Goal: Task Accomplishment & Management: Complete application form

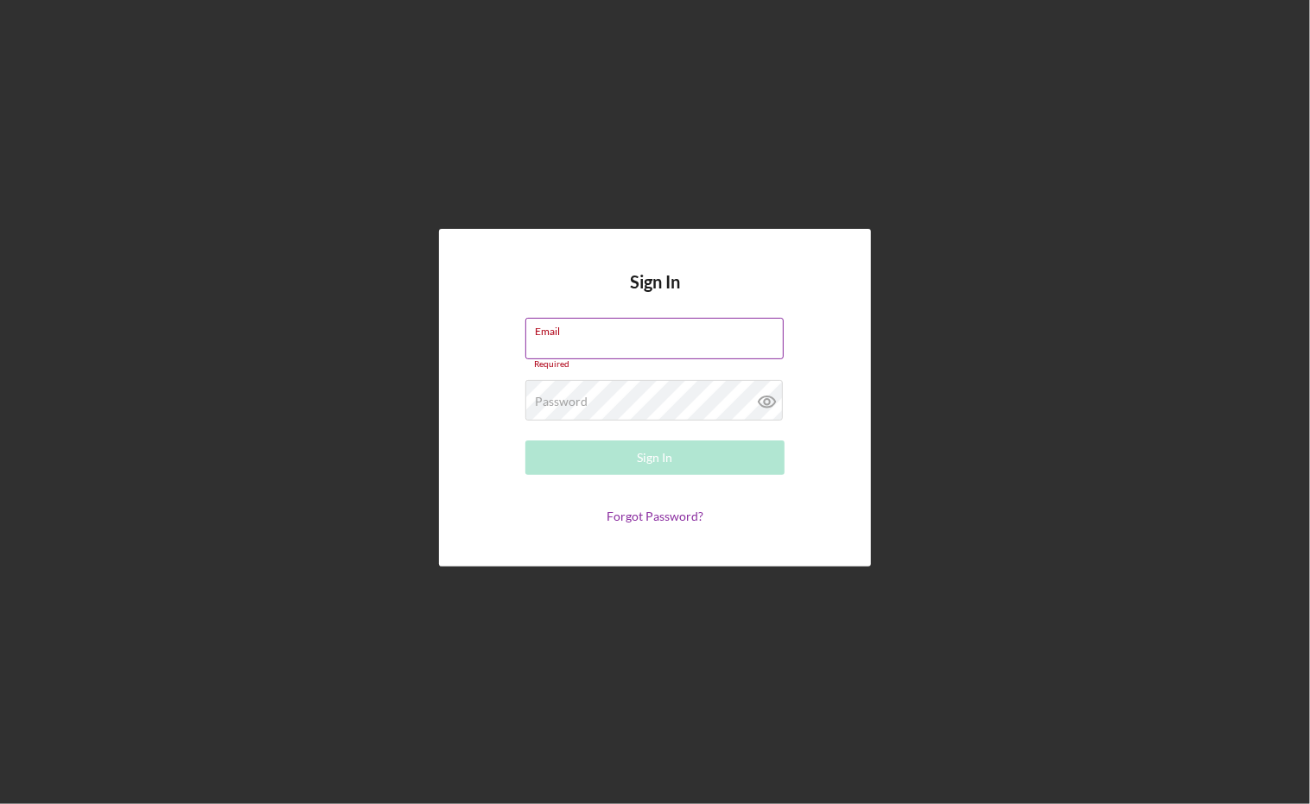
type input "ericbowman@feed-hunger.com"
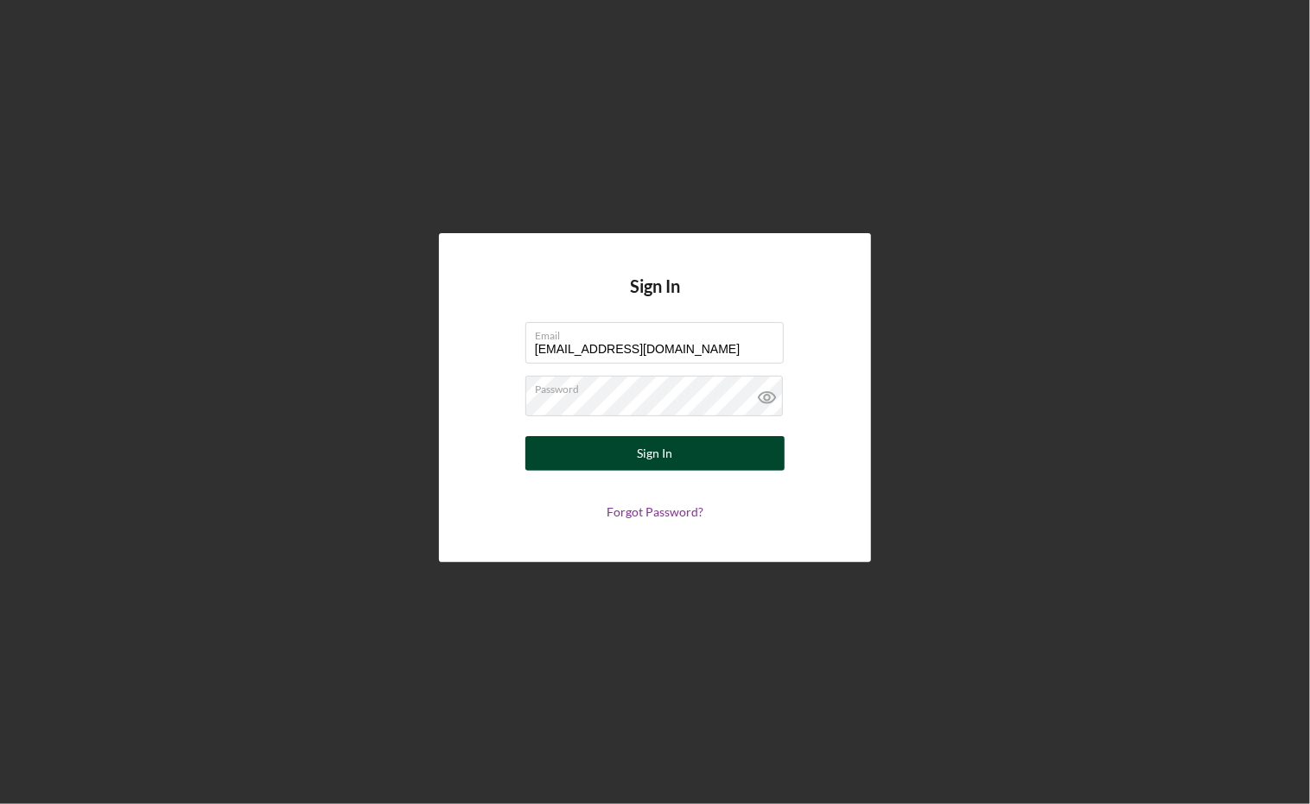
click at [663, 461] on div "Sign In" at bounding box center [655, 453] width 35 height 35
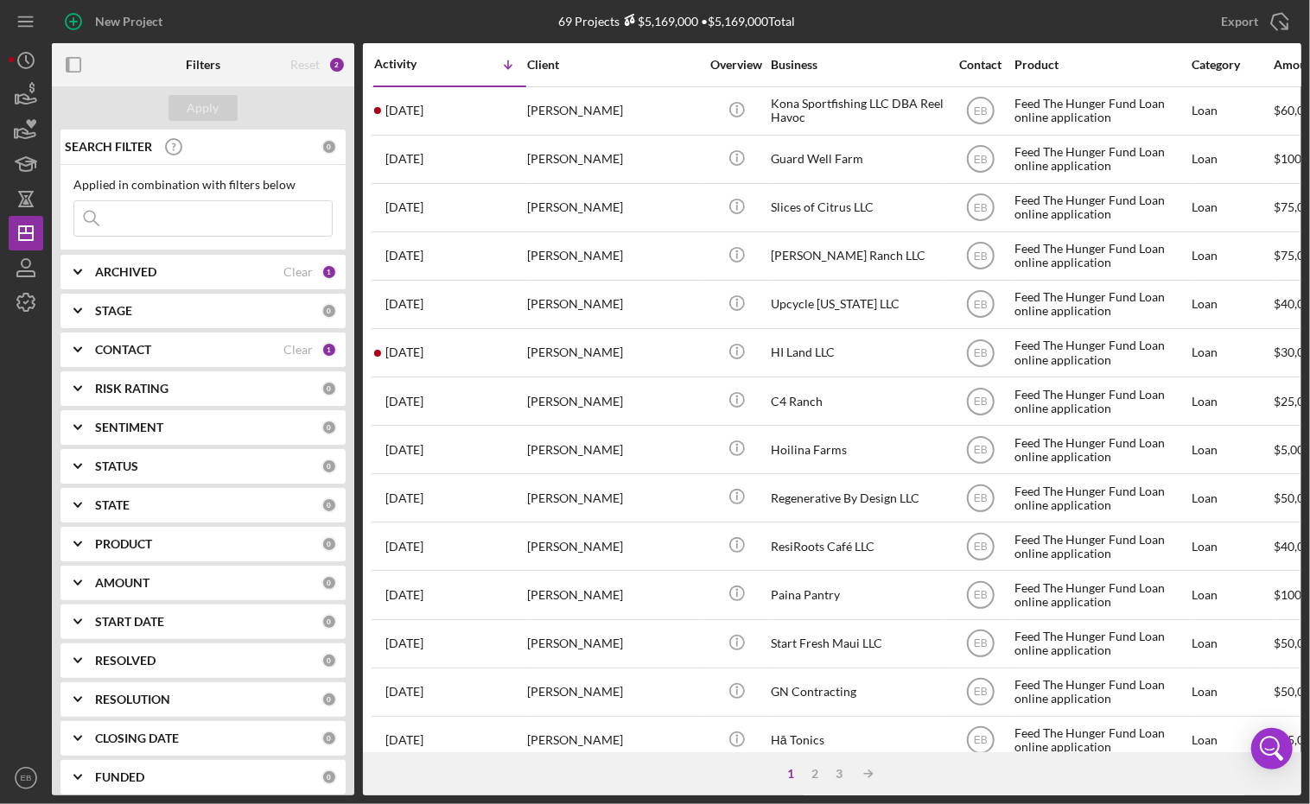
click at [174, 217] on input at bounding box center [202, 218] width 257 height 35
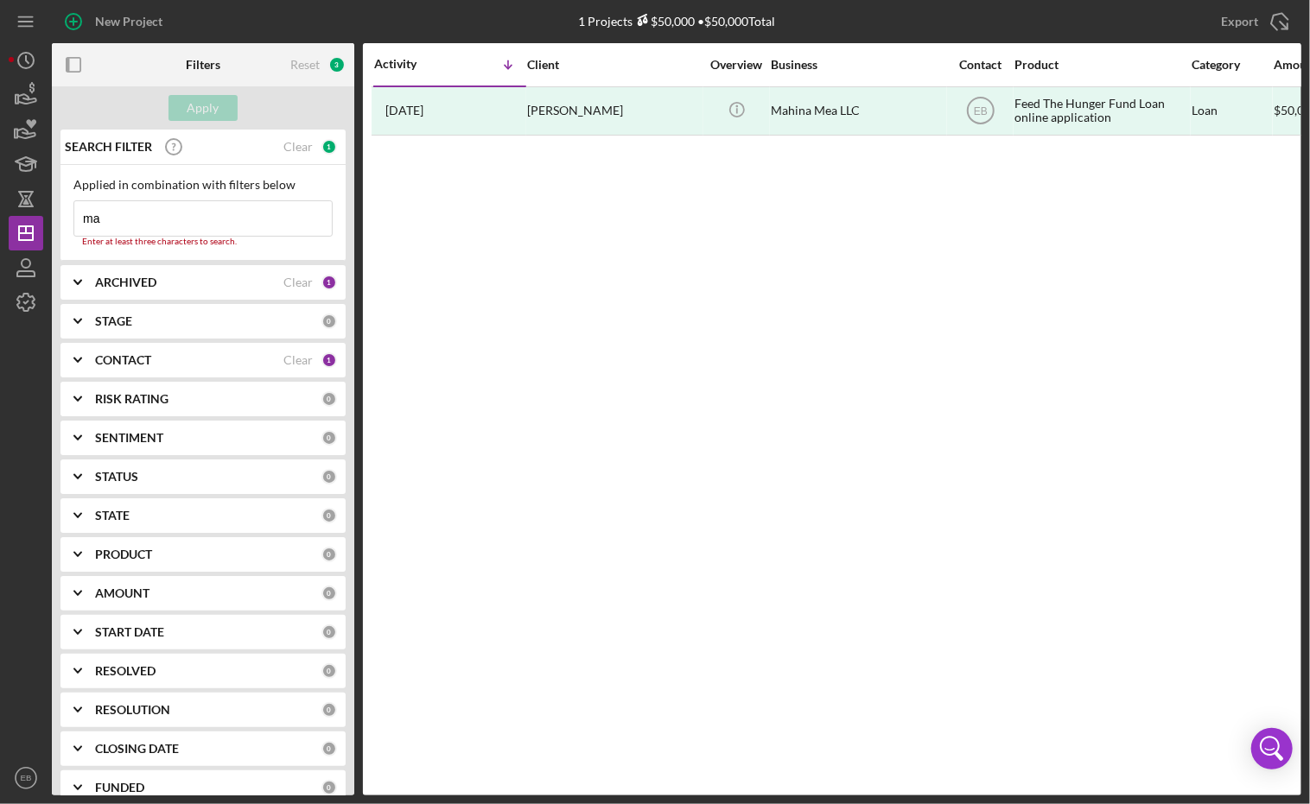
type input "m"
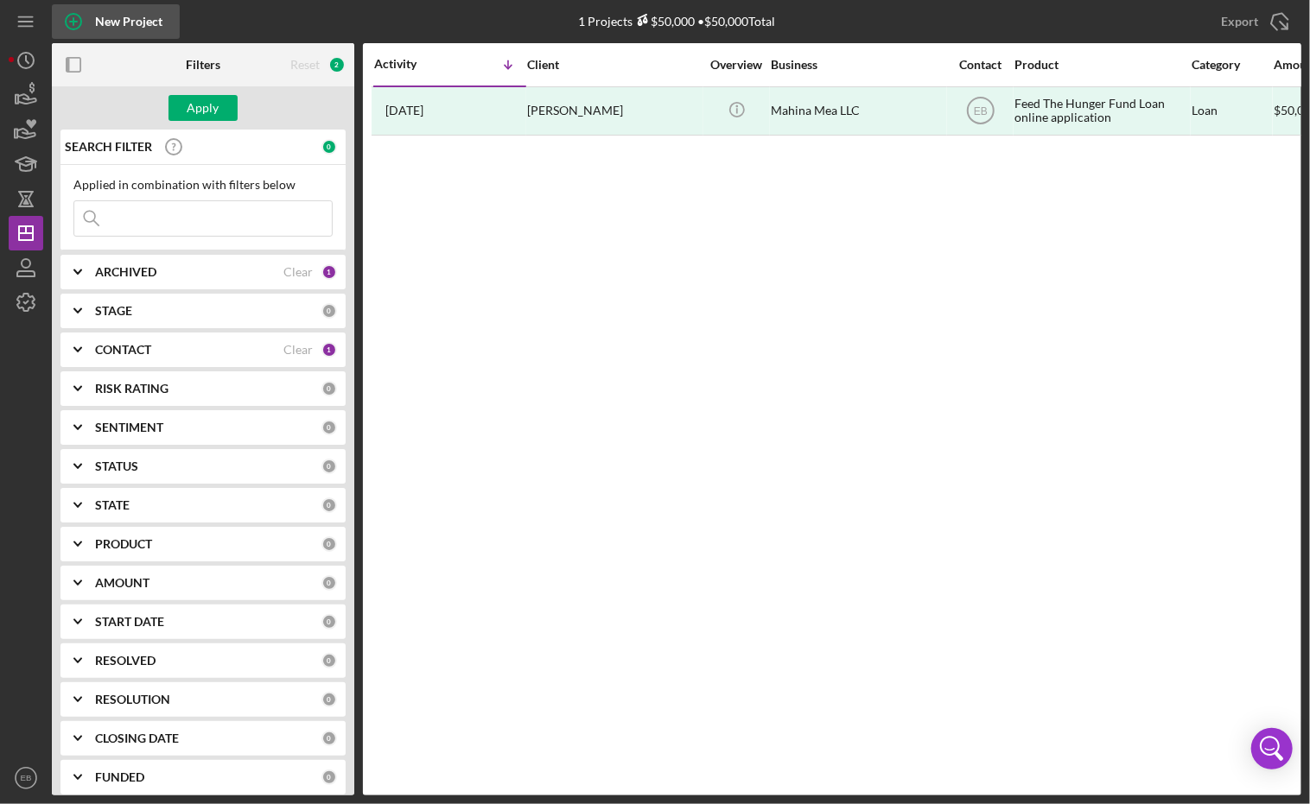
click at [76, 17] on icon "button" at bounding box center [73, 21] width 43 height 43
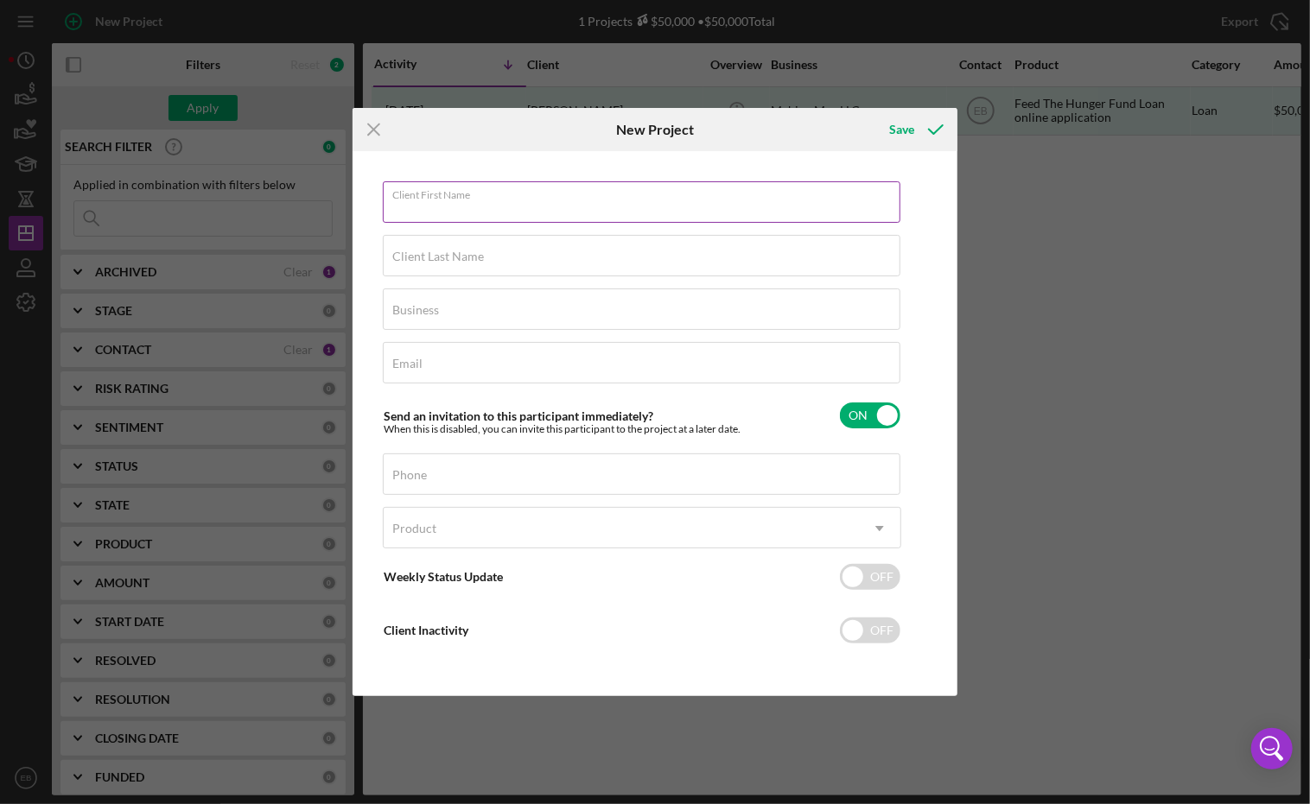
click at [470, 213] on input "Client First Name" at bounding box center [641, 201] width 517 height 41
paste input "Stith"
click at [428, 249] on div "Client Last Name Required" at bounding box center [642, 256] width 518 height 43
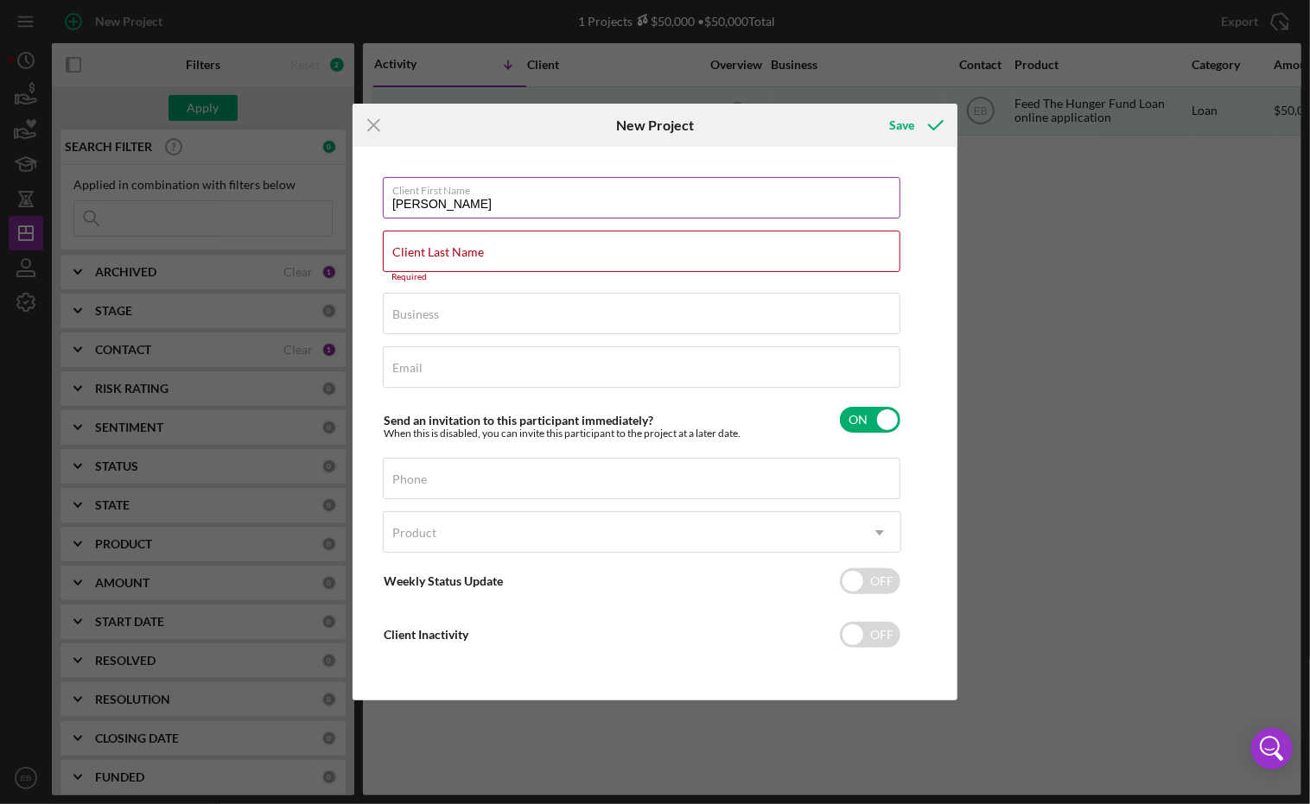
drag, startPoint x: 477, startPoint y: 219, endPoint x: 448, endPoint y: 214, distance: 28.8
click at [477, 219] on input "Stith" at bounding box center [641, 197] width 517 height 41
paste input "Kollette and Jason"
drag, startPoint x: 416, startPoint y: 200, endPoint x: 354, endPoint y: 206, distance: 62.4
click at [354, 206] on div "Client First Name StithKollette and Jason Client Last Name Required Business Re…" at bounding box center [654, 423] width 605 height 553
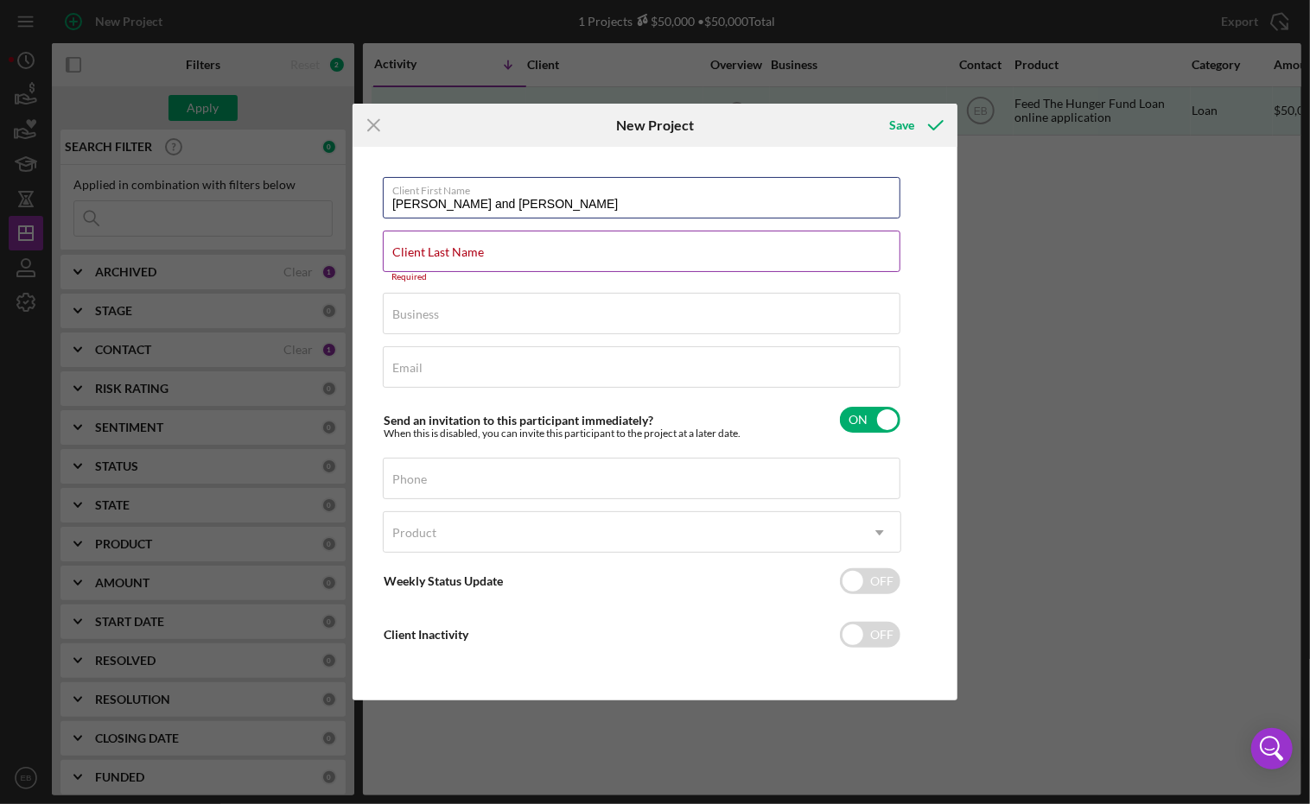
type input "Kollette and Jason"
click at [428, 255] on label "Client Last Name" at bounding box center [438, 252] width 92 height 14
click at [428, 255] on input "Client Last Name" at bounding box center [641, 251] width 517 height 41
paste input "Stith"
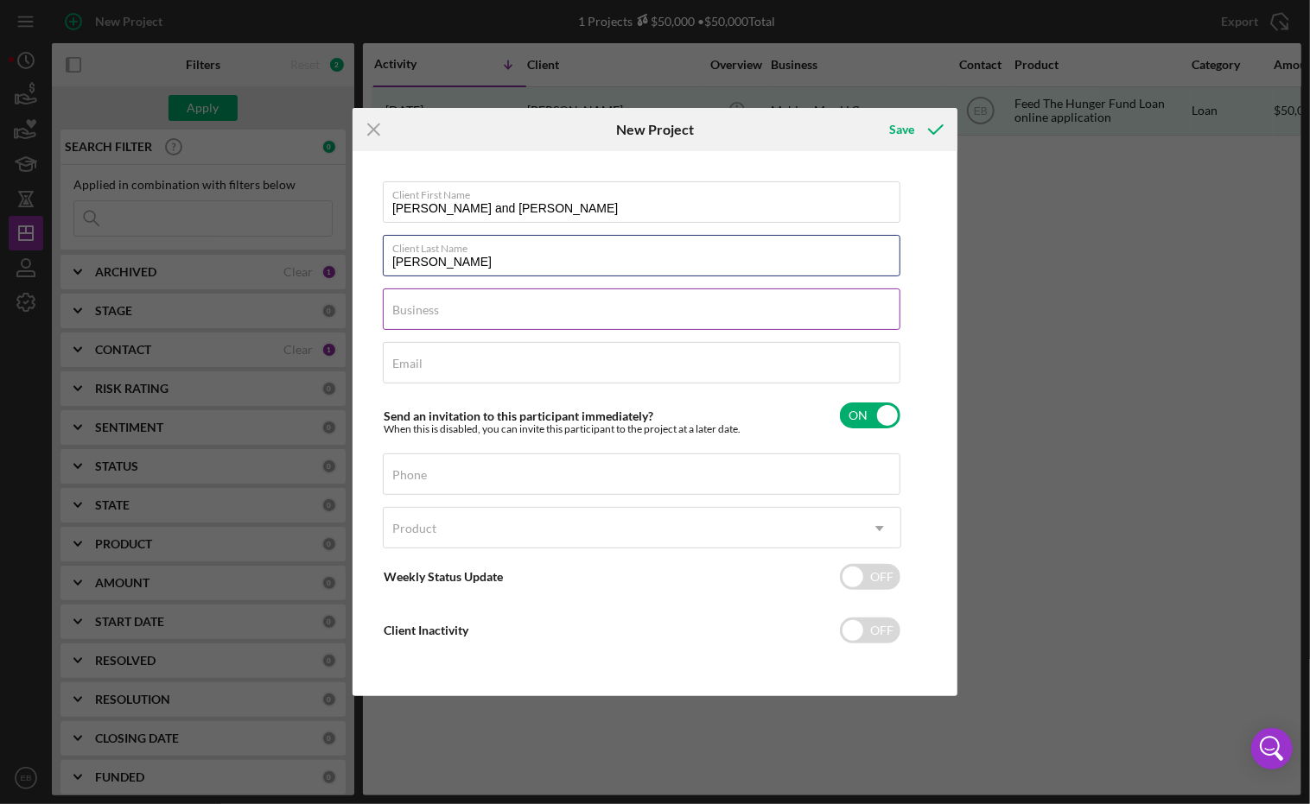
type input "Stith"
click at [441, 319] on input "Business" at bounding box center [641, 309] width 517 height 41
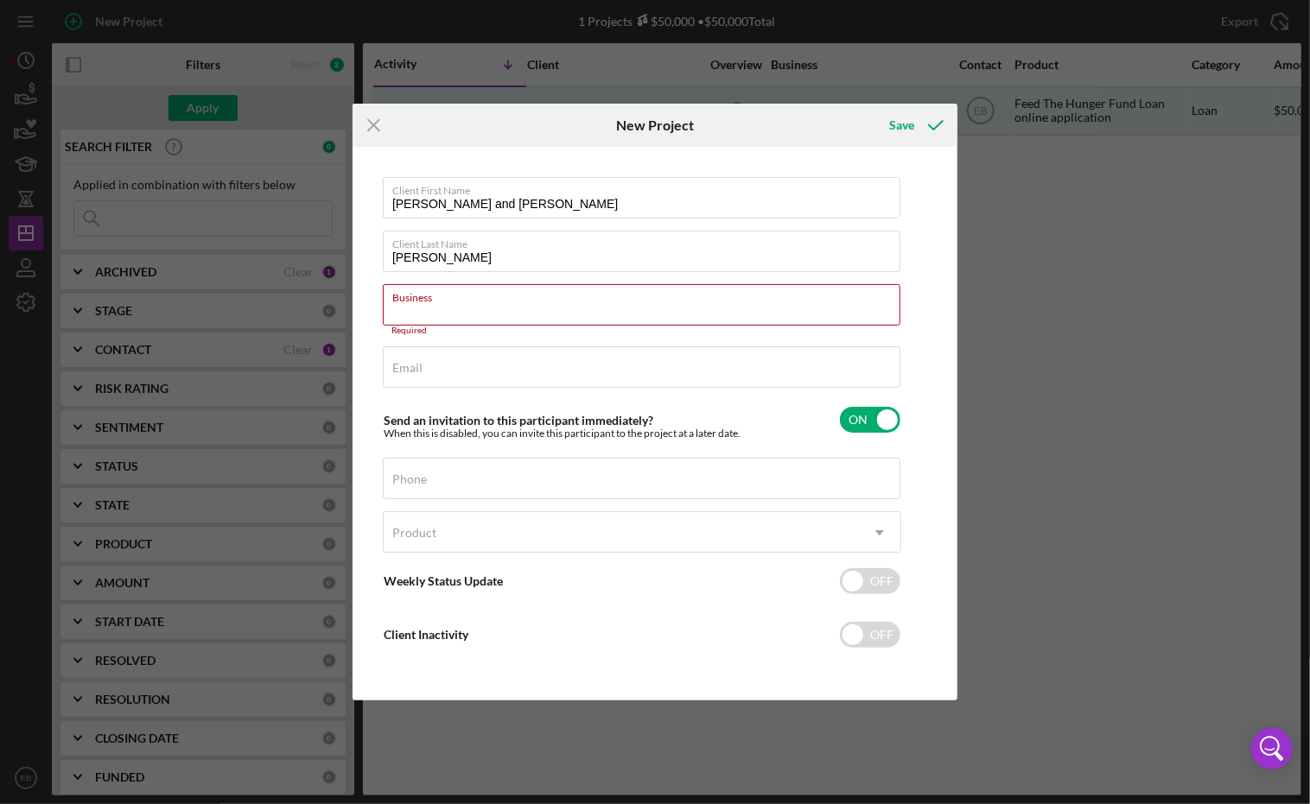
paste input "Mahina Mele Farms LLC"
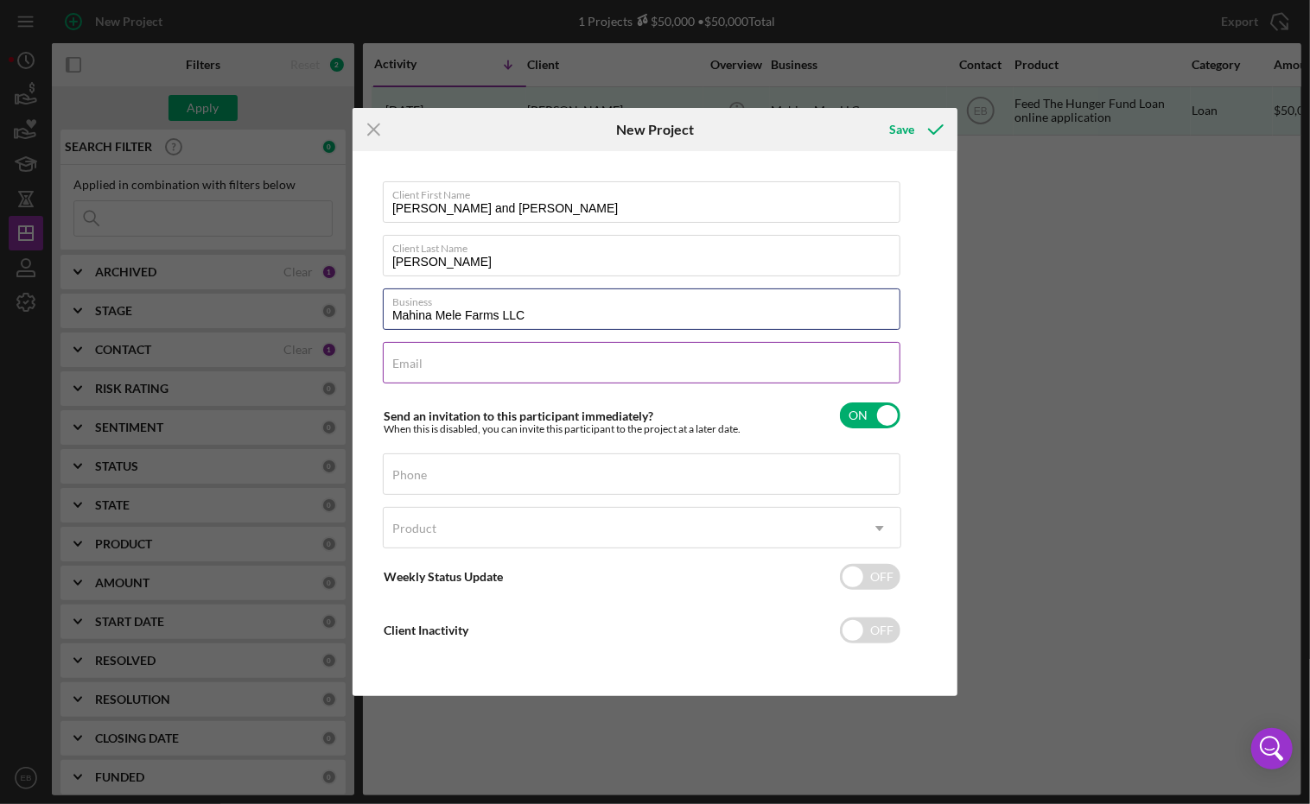
type input "Mahina Mele Farms LLC"
click at [479, 361] on div "Email Required" at bounding box center [642, 363] width 518 height 43
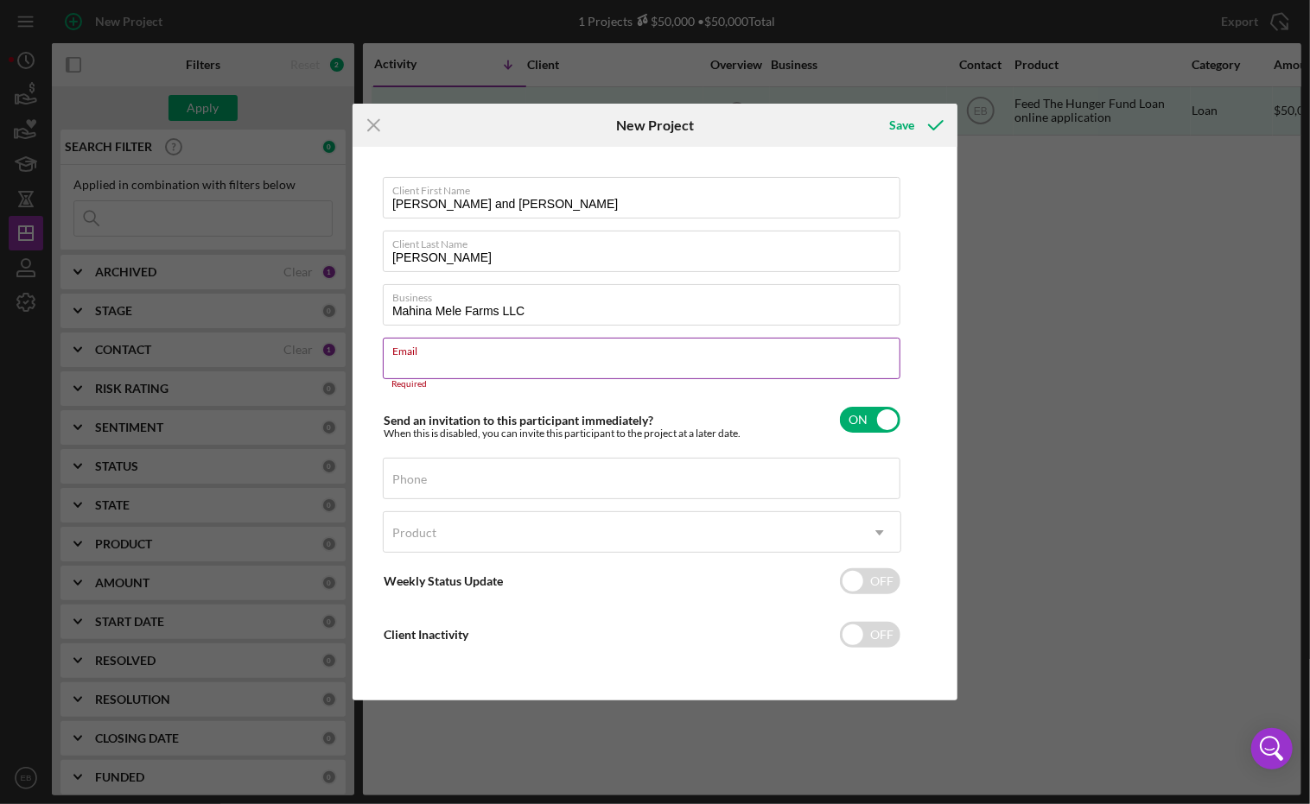
paste input "jason@konarosecoffee.com"
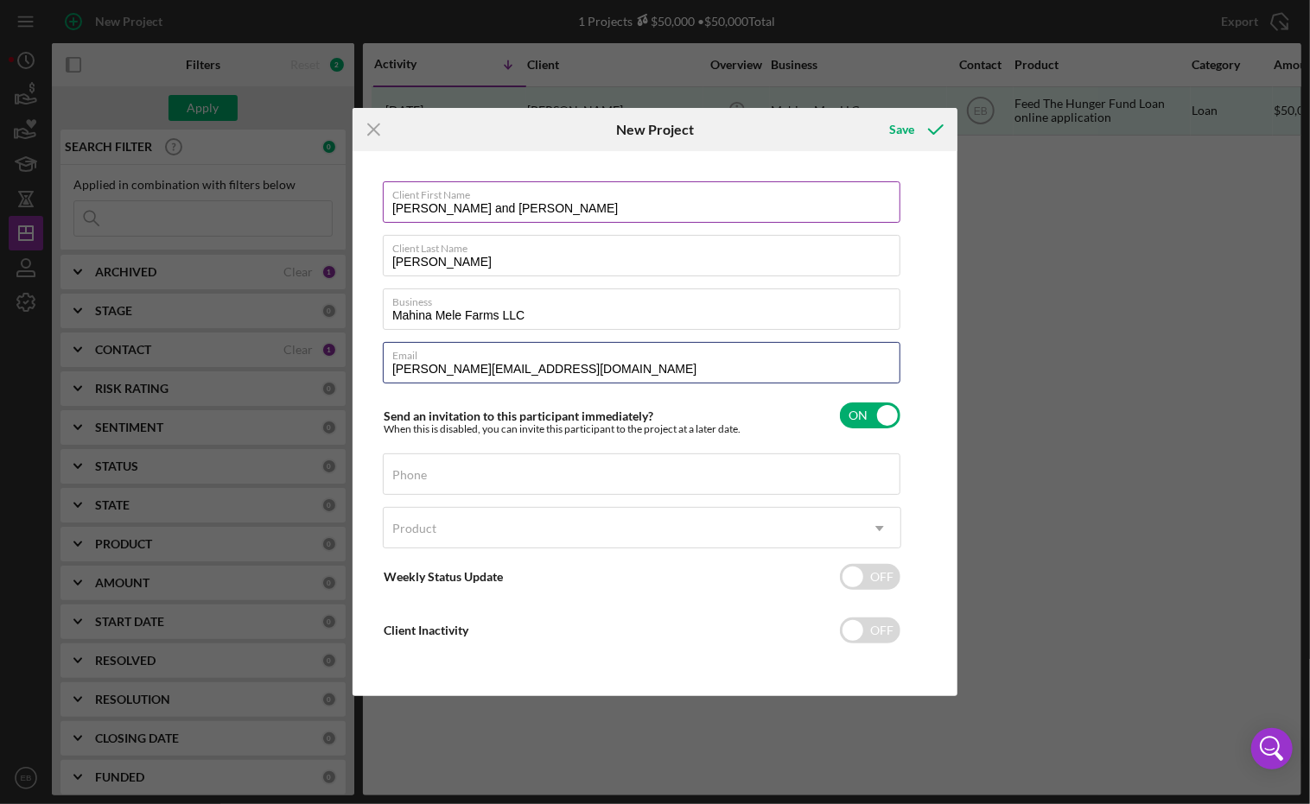
type input "jason@konarosecoffee.com"
drag, startPoint x: 462, startPoint y: 204, endPoint x: 331, endPoint y: 209, distance: 131.4
click at [331, 209] on div "Icon/Menu Close New Project Save Client First Name Kollette and Jason Client La…" at bounding box center [655, 402] width 1310 height 804
type input "Jason"
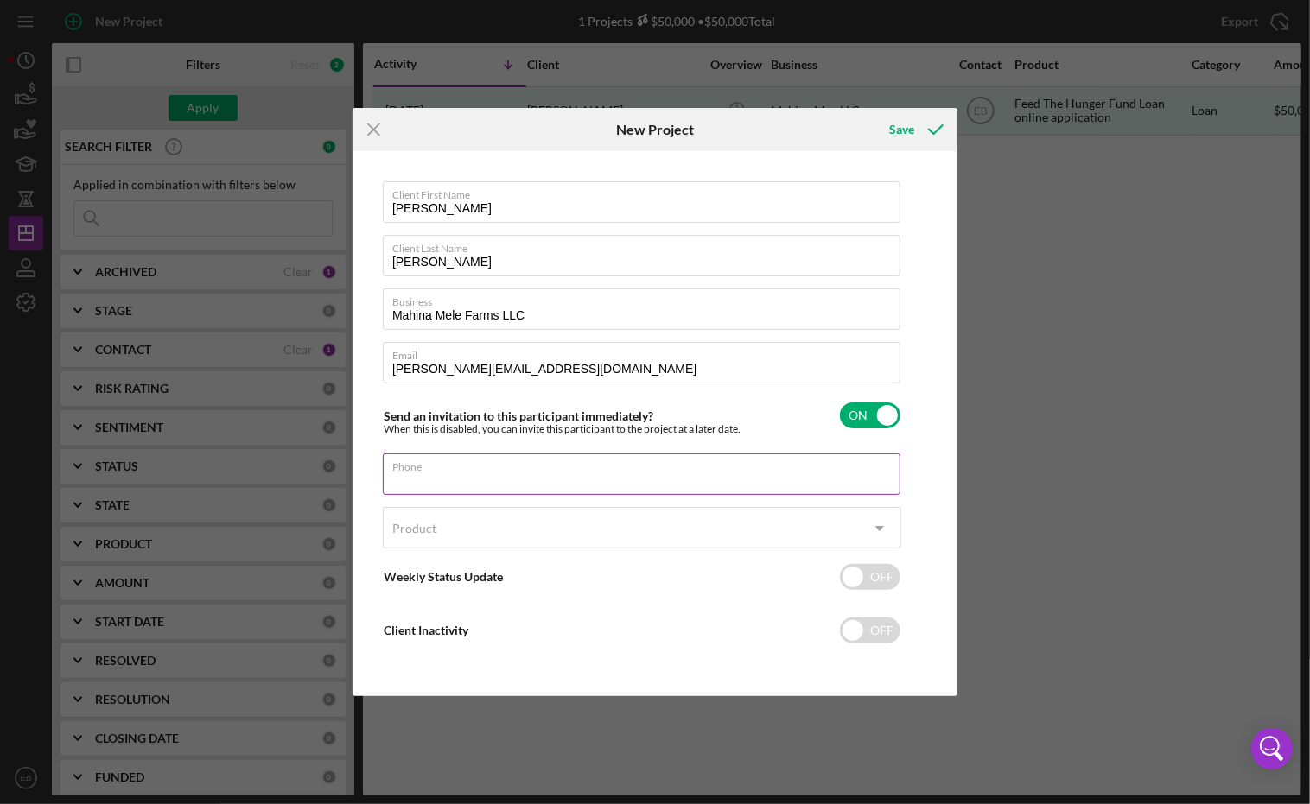
click at [507, 474] on input "Phone" at bounding box center [641, 474] width 517 height 41
paste input "(808) 217-7622"
type input "(808) 217-7622"
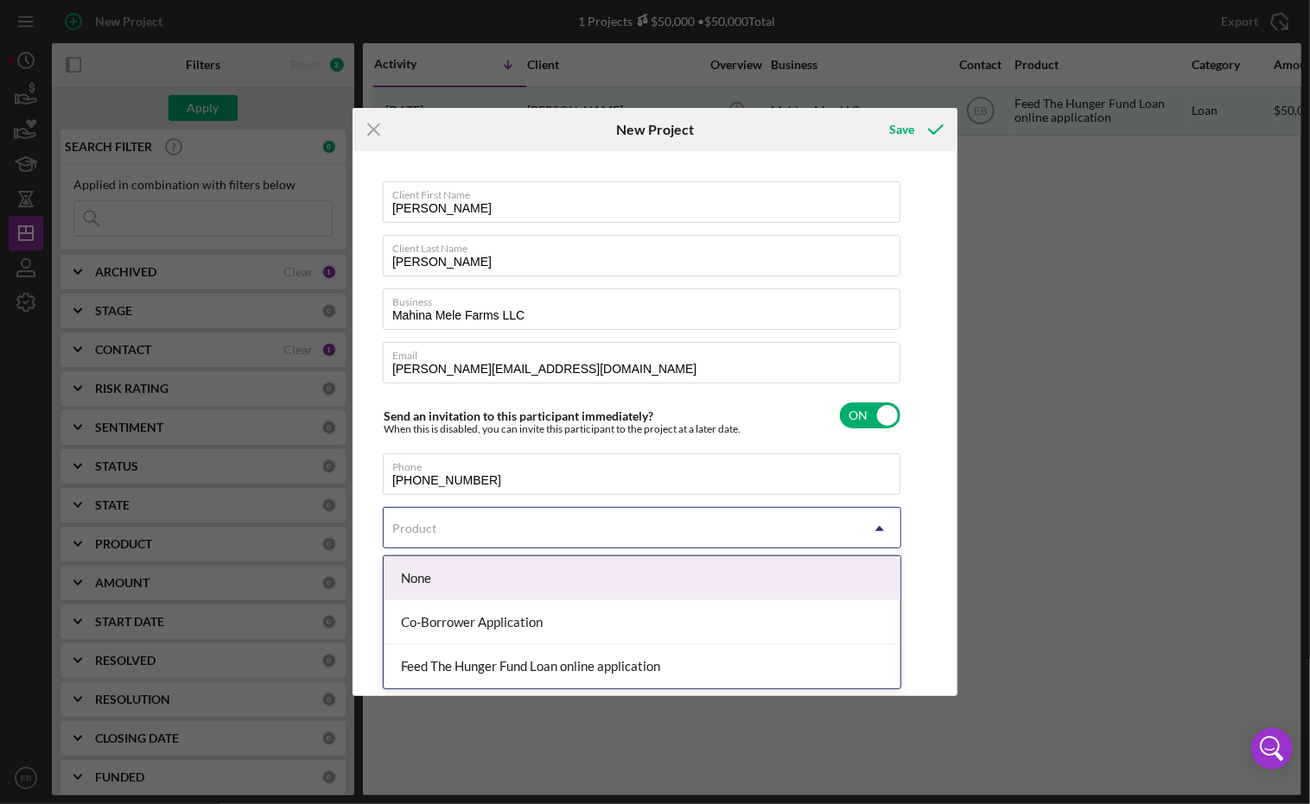
click at [487, 528] on div "Product" at bounding box center [621, 529] width 475 height 40
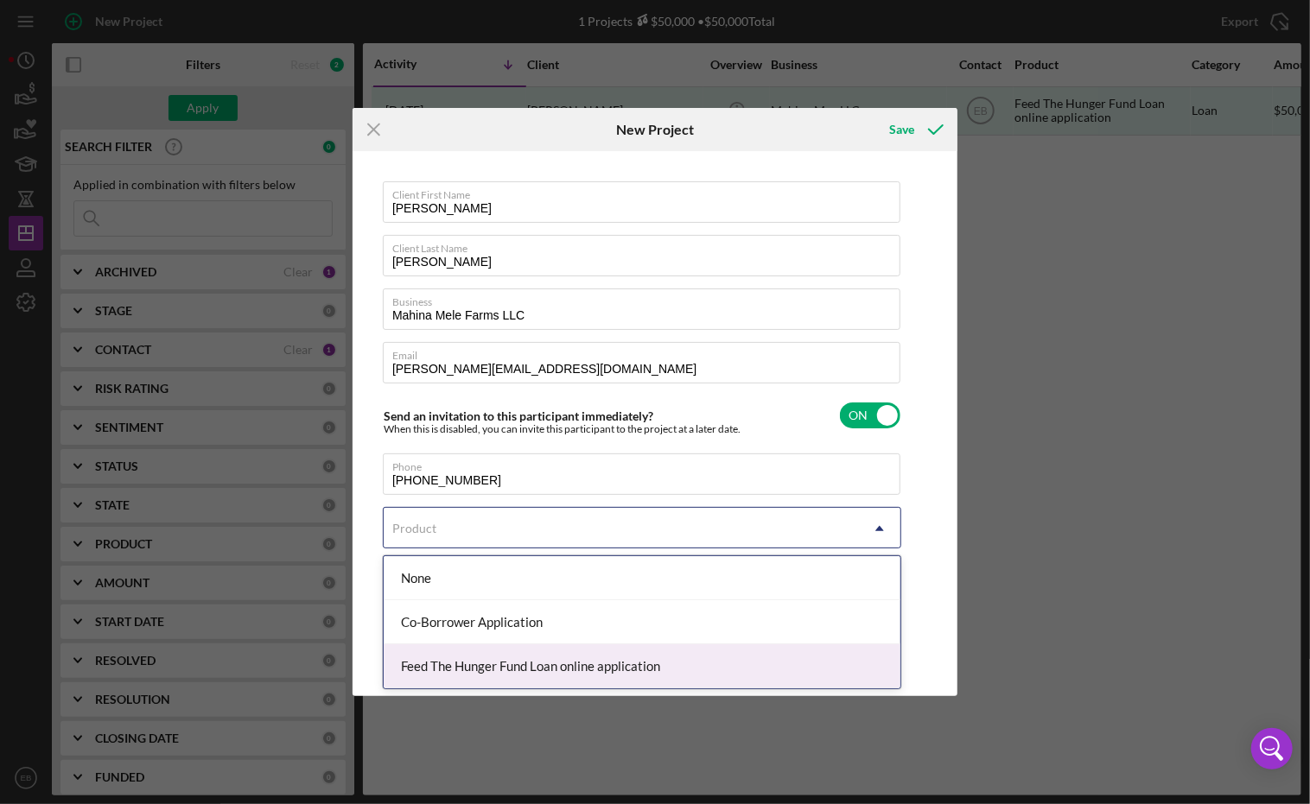
click at [450, 655] on div "Feed The Hunger Fund Loan online application" at bounding box center [642, 666] width 517 height 44
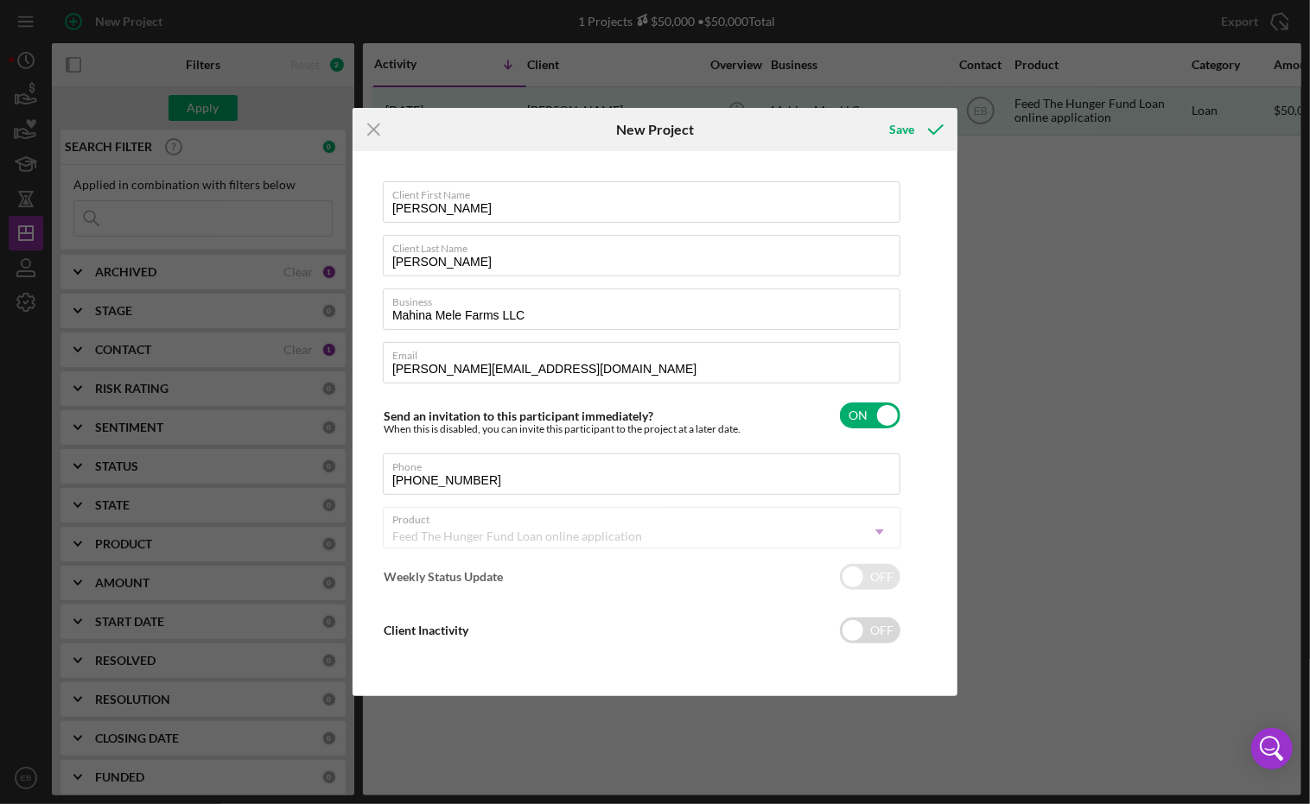
checkbox input "true"
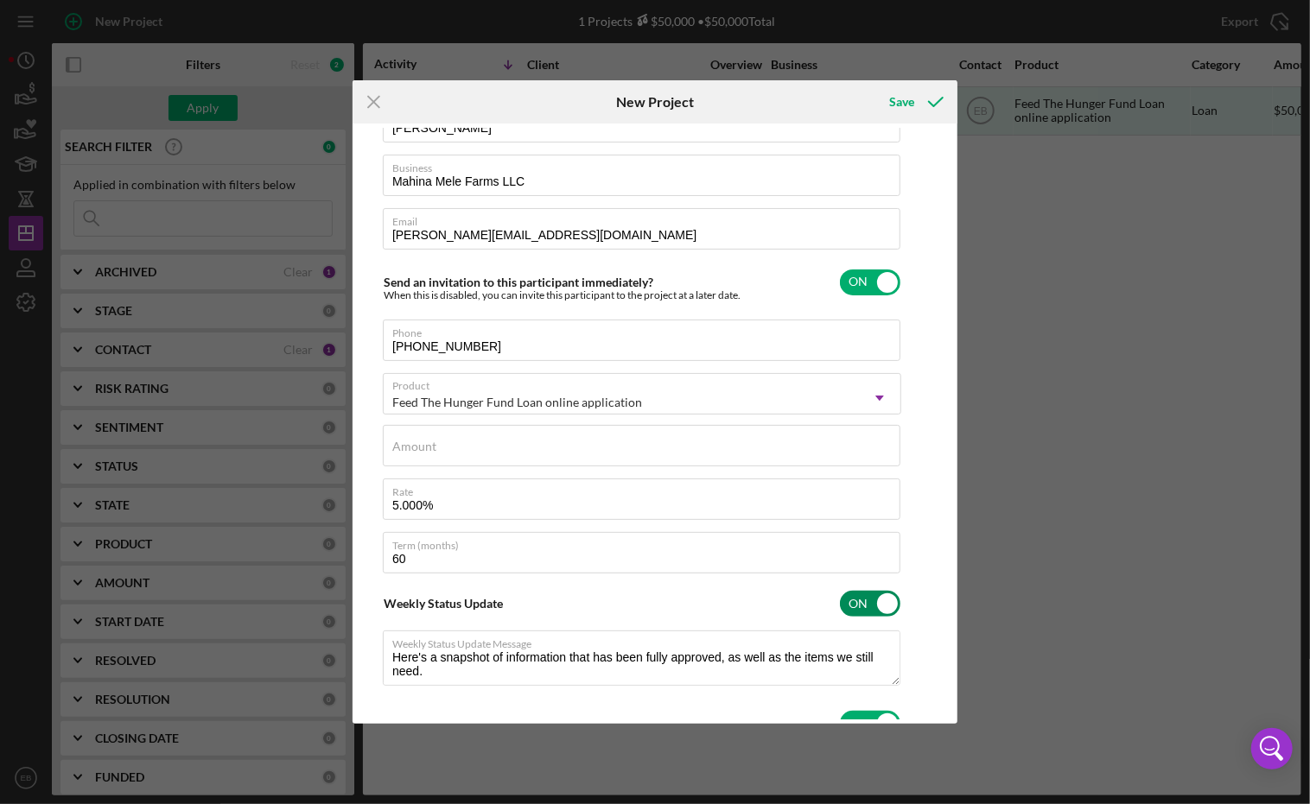
scroll to position [130, 0]
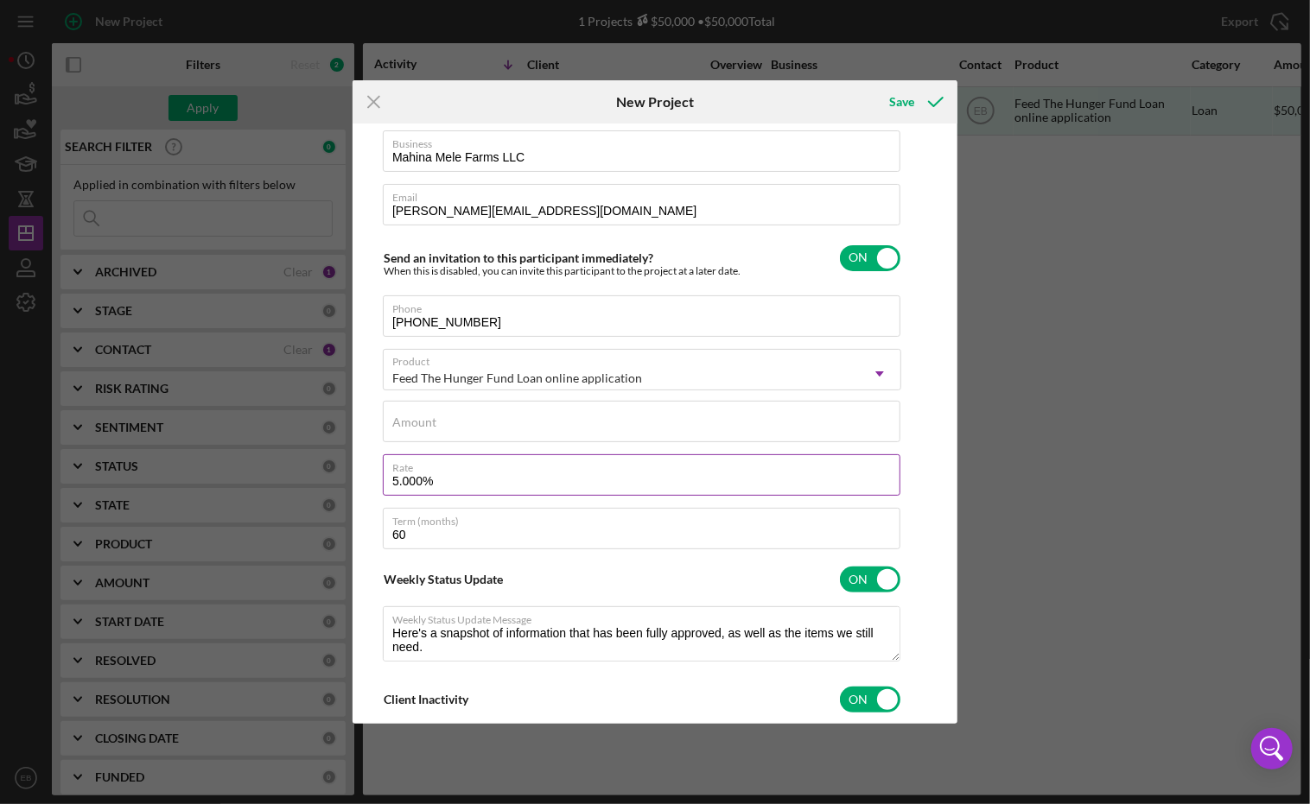
click at [408, 482] on input "5.000%" at bounding box center [641, 474] width 517 height 41
type input "5.500%"
type textarea "Here's a snapshot of information that has been fully approved, as well as the i…"
type textarea "Hey there, we noticed you haven't made any progress on your application in the …"
type input "5.500%"
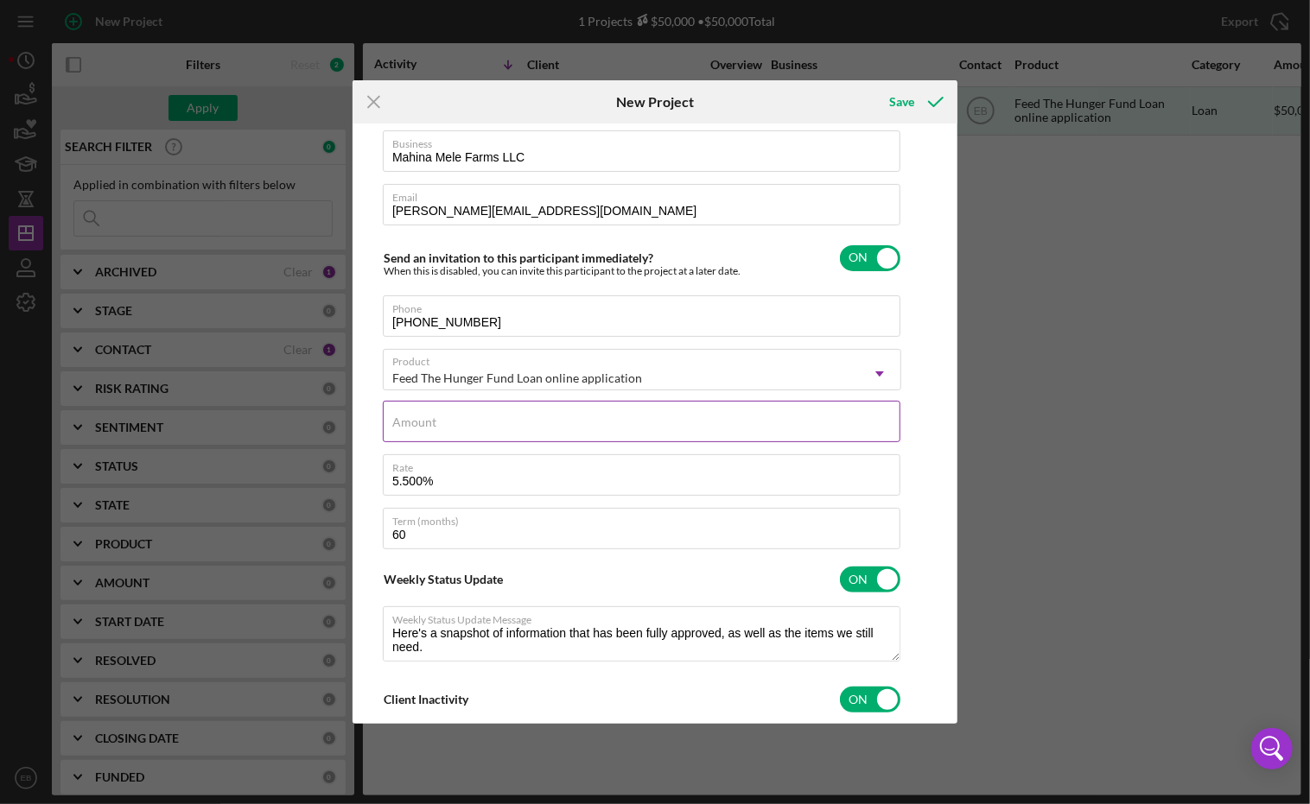
type textarea "Here's a snapshot of information that has been fully approved, as well as the i…"
type textarea "Hey there, we noticed you haven't made any progress on your application in the …"
click at [412, 425] on label "Amount" at bounding box center [414, 423] width 44 height 14
click at [412, 425] on input "Amount" at bounding box center [641, 421] width 517 height 41
type input "$1"
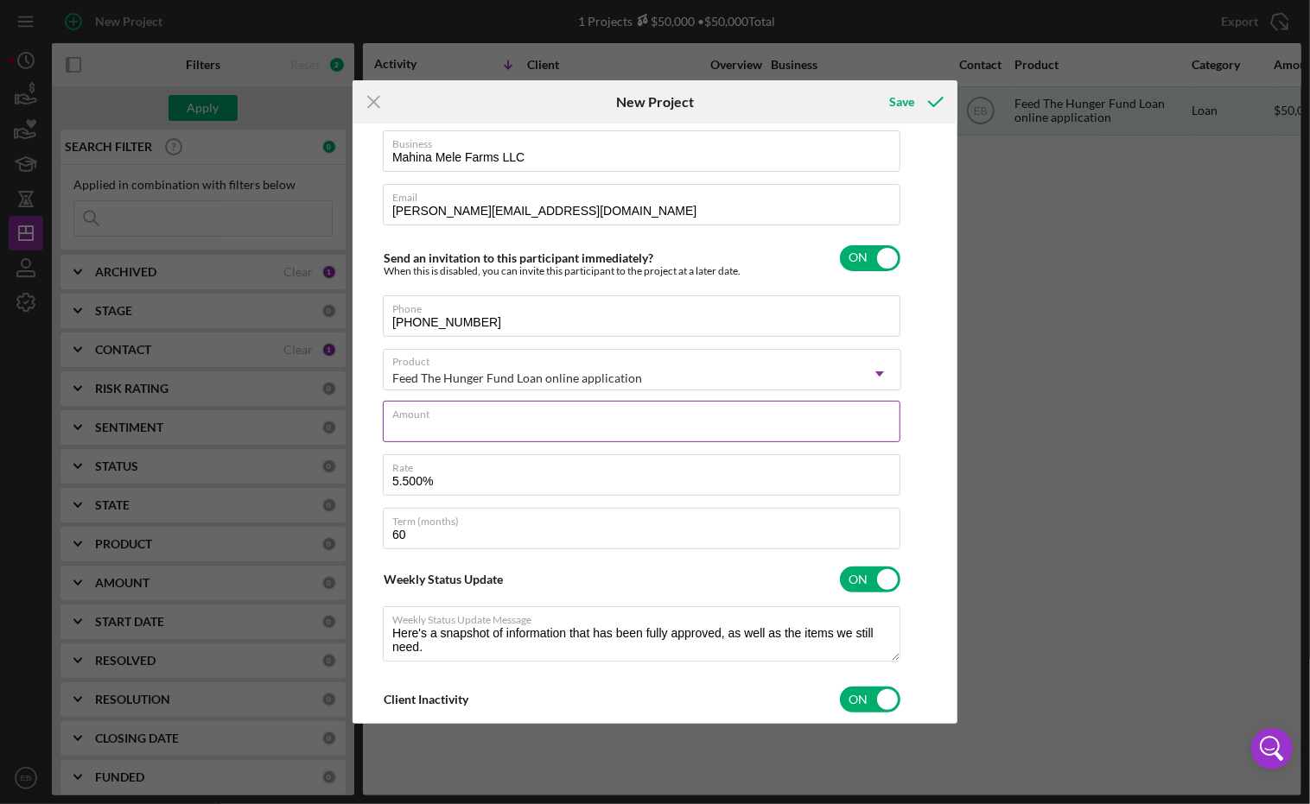
type textarea "Here's a snapshot of information that has been fully approved, as well as the i…"
type textarea "Hey there, we noticed you haven't made any progress on your application in the …"
type input "$15"
type textarea "Here's a snapshot of information that has been fully approved, as well as the i…"
type textarea "Hey there, we noticed you haven't made any progress on your application in the …"
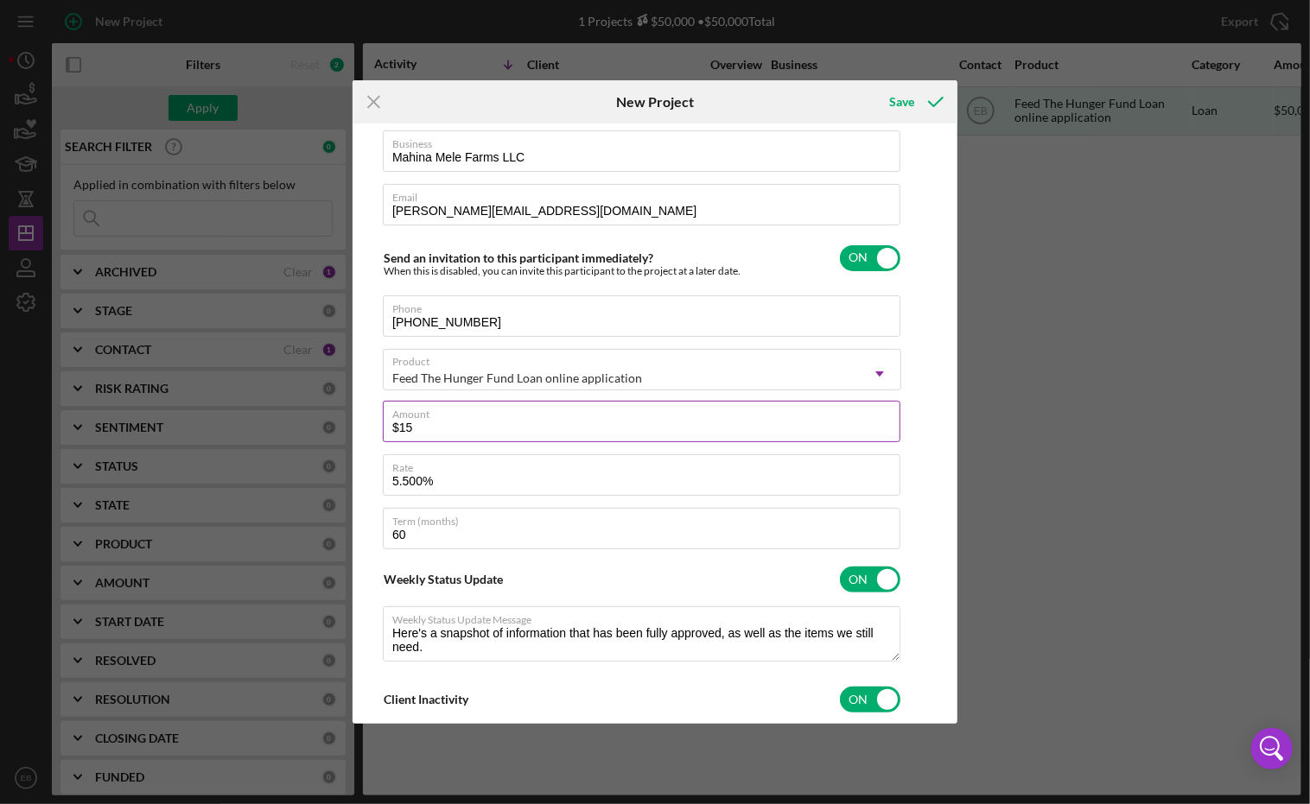
type input "$150"
type textarea "Here's a snapshot of information that has been fully approved, as well as the i…"
type textarea "Hey there, we noticed you haven't made any progress on your application in the …"
type input "$1,500"
type textarea "Here's a snapshot of information that has been fully approved, as well as the i…"
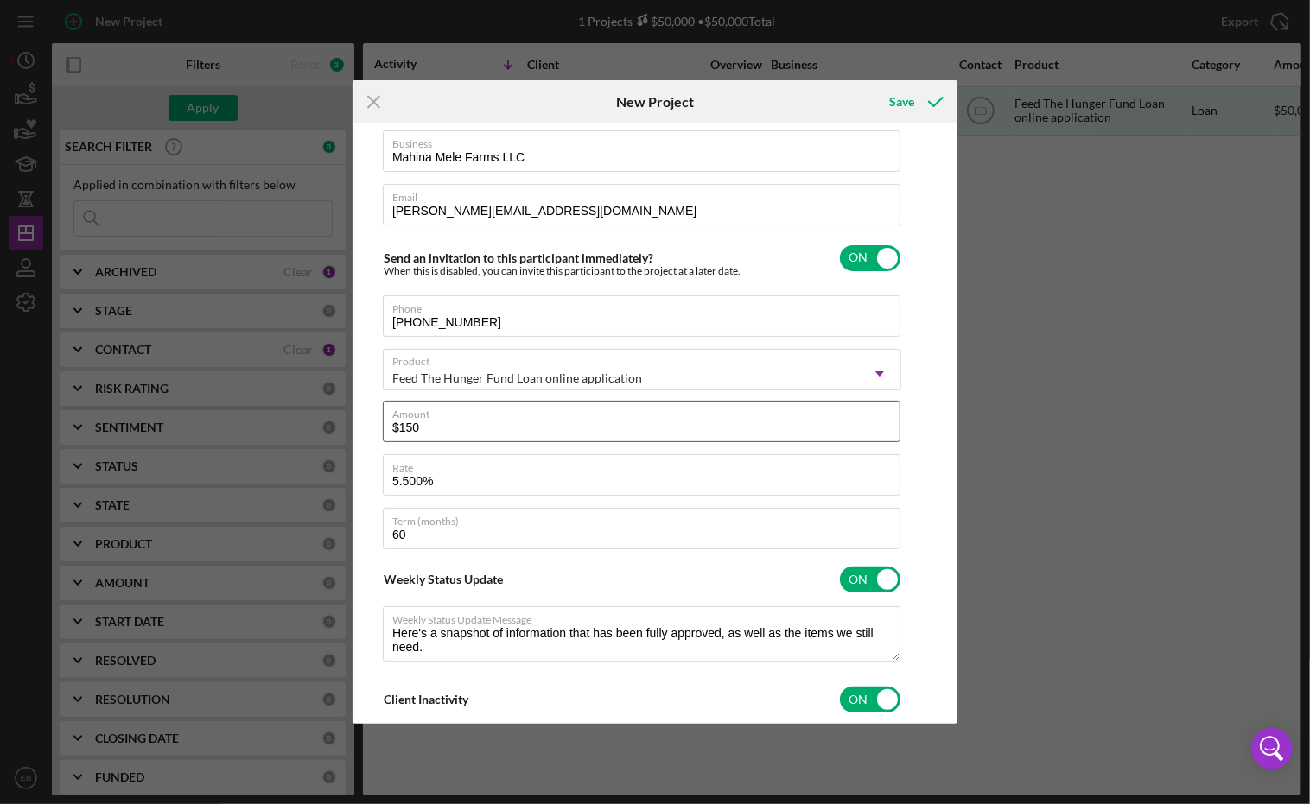
type textarea "Hey there, we noticed you haven't made any progress on your application in the …"
type input "$15,000"
type textarea "Here's a snapshot of information that has been fully approved, as well as the i…"
type textarea "Hey there, we noticed you haven't made any progress on your application in the …"
type input "$150,000"
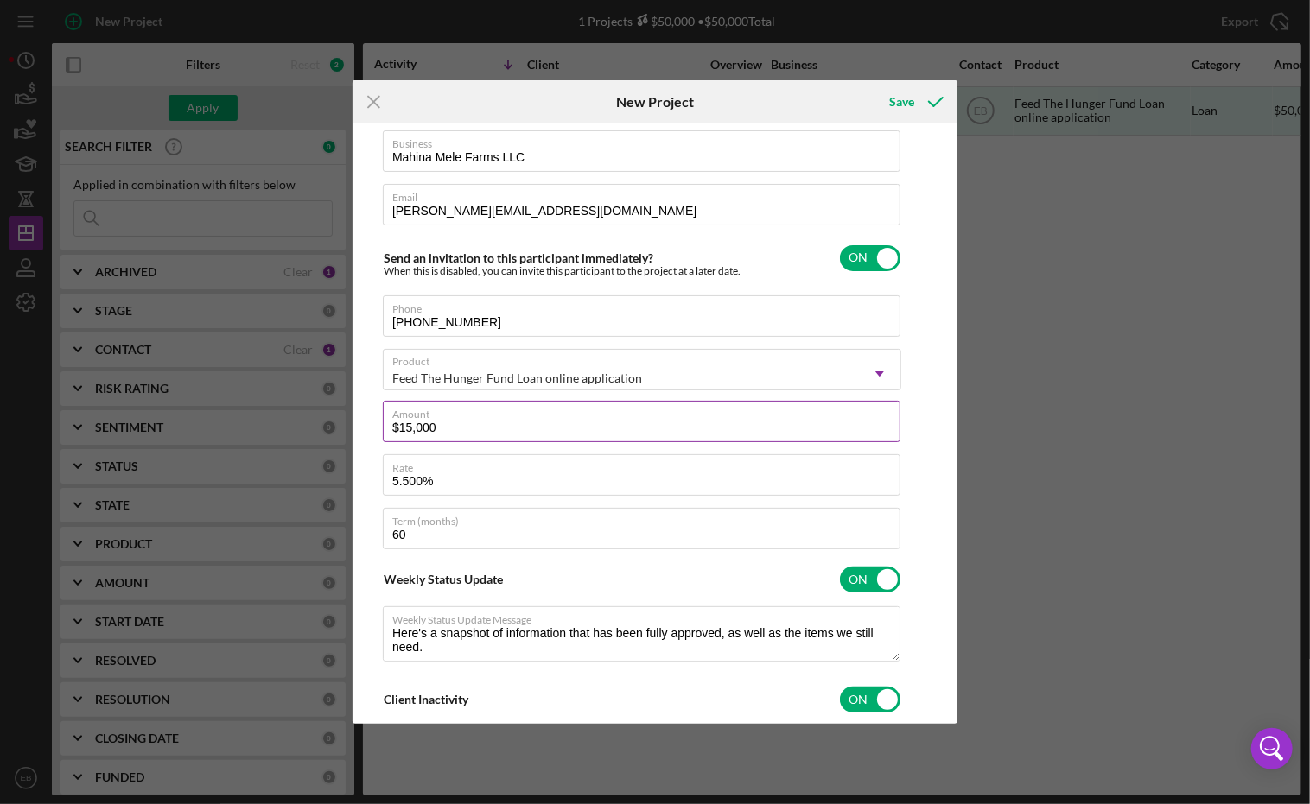
type textarea "Here's a snapshot of information that has been fully approved, as well as the i…"
type textarea "Hey there, we noticed you haven't made any progress on your application in the …"
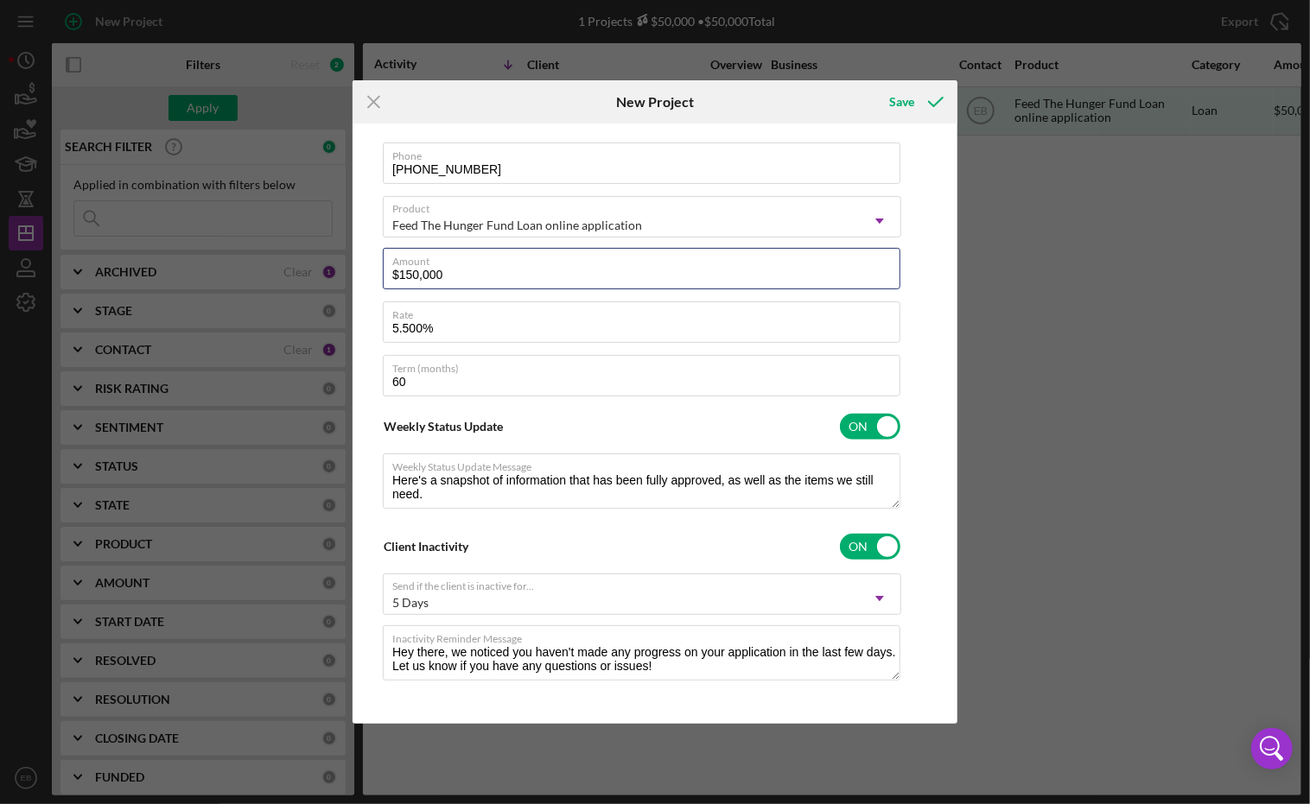
scroll to position [288, 0]
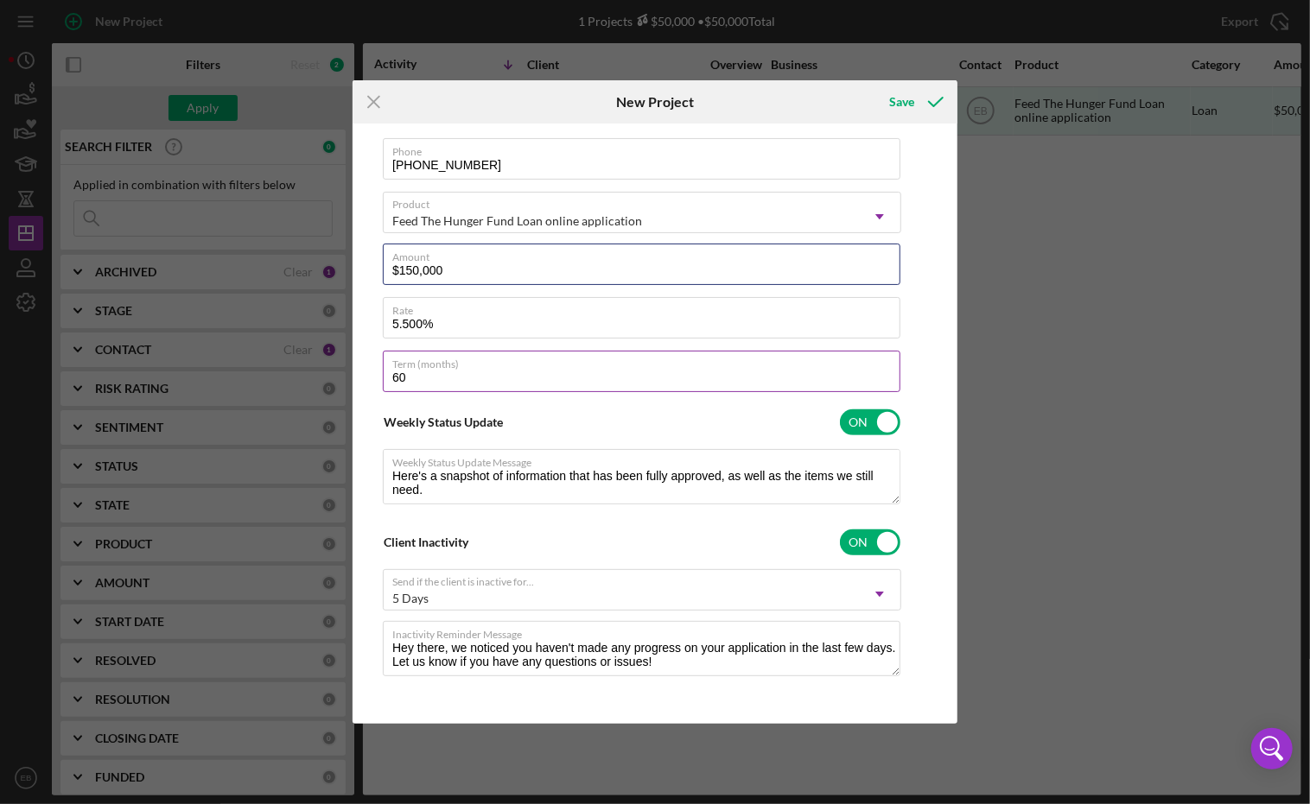
type input "$150,000"
type textarea "Here's a snapshot of information that has been fully approved, as well as the i…"
type textarea "Hey there, we noticed you haven't made any progress on your application in the …"
drag, startPoint x: 406, startPoint y: 377, endPoint x: 382, endPoint y: 366, distance: 26.7
click at [383, 371] on input "60" at bounding box center [641, 371] width 517 height 41
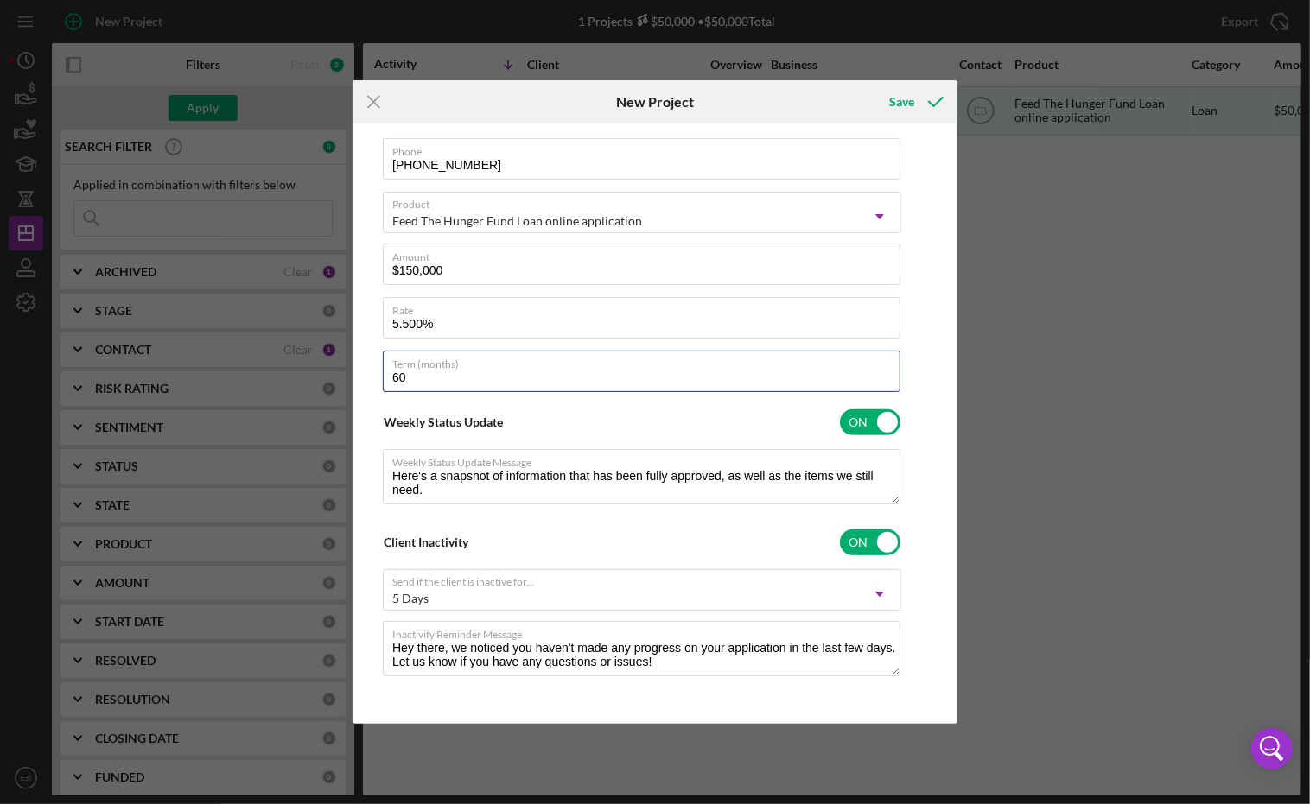
type input "8"
type textarea "Here's a snapshot of information that has been fully approved, as well as the i…"
type textarea "Hey there, we noticed you haven't made any progress on your application in the …"
type input "84"
type textarea "Here's a snapshot of information that has been fully approved, as well as the i…"
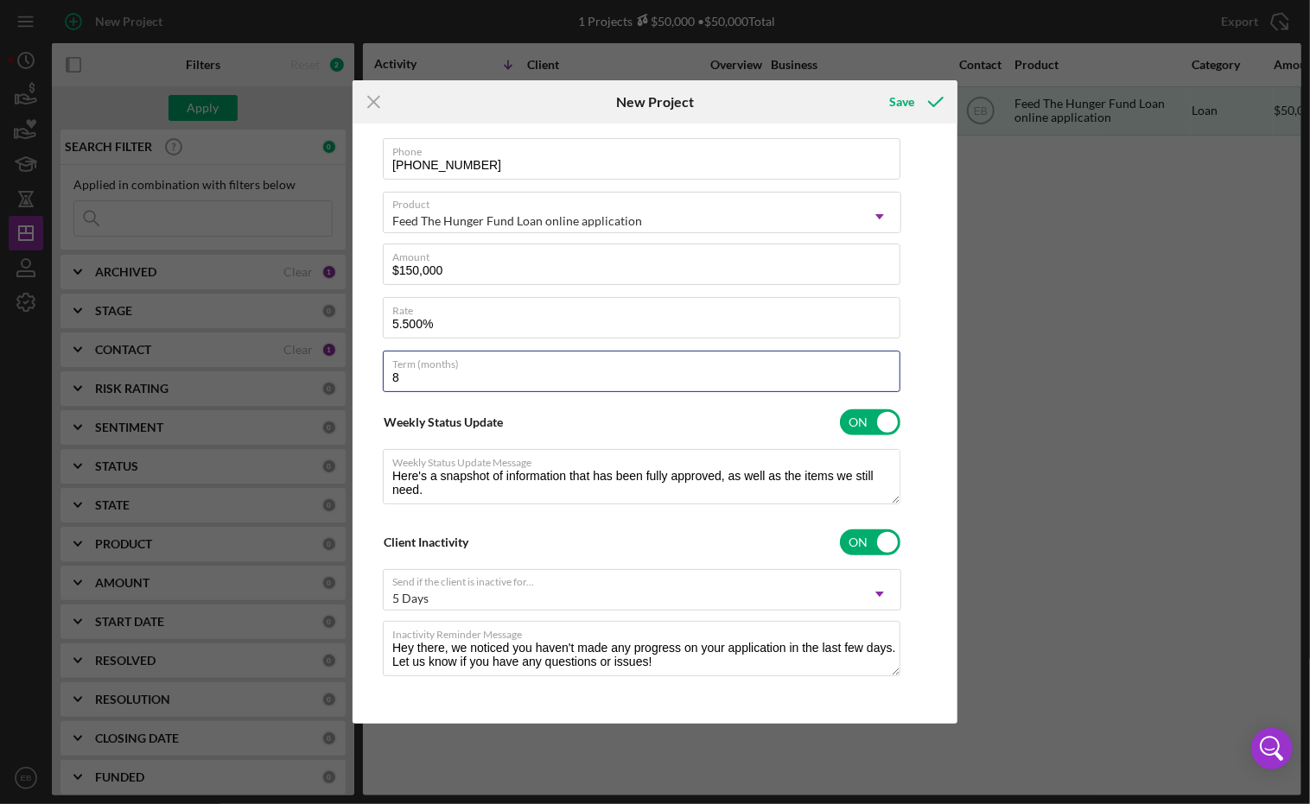
type textarea "Hey there, we noticed you haven't made any progress on your application in the …"
type input "84"
type textarea "Here's a snapshot of information that has been fully approved, as well as the i…"
type textarea "Hey there, we noticed you haven't made any progress on your application in the …"
click at [658, 463] on label "Weekly Status Update Message" at bounding box center [646, 459] width 508 height 19
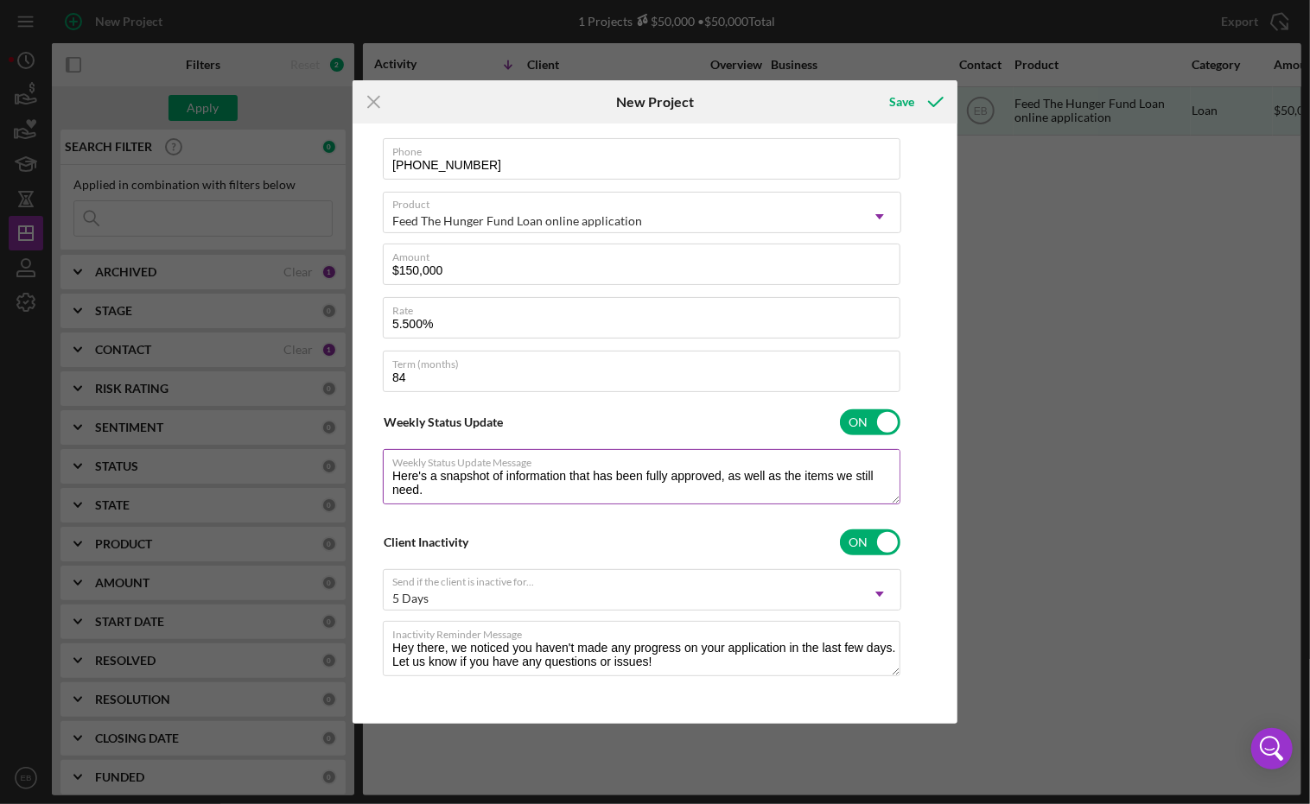
click at [658, 463] on textarea "Here's a snapshot of information that has been fully approved, as well as the i…" at bounding box center [641, 476] width 517 height 55
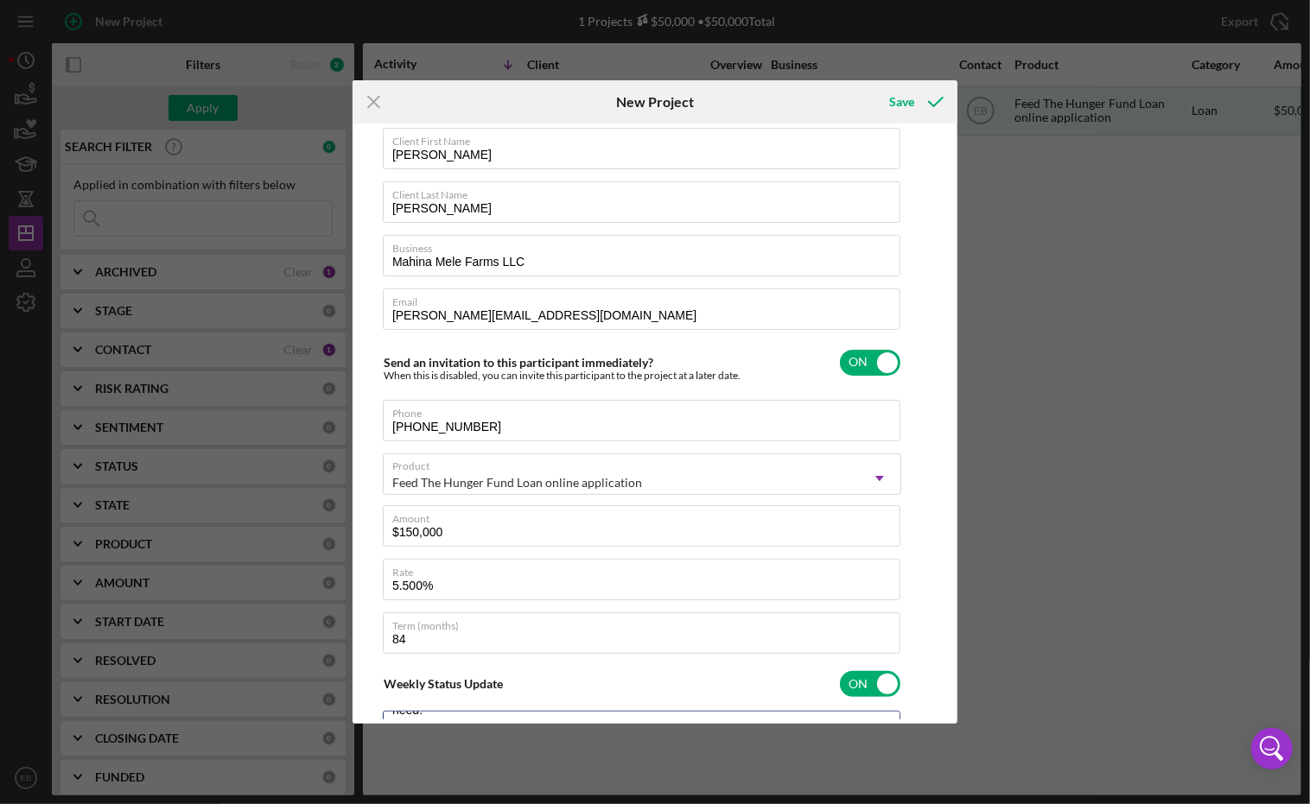
scroll to position [0, 0]
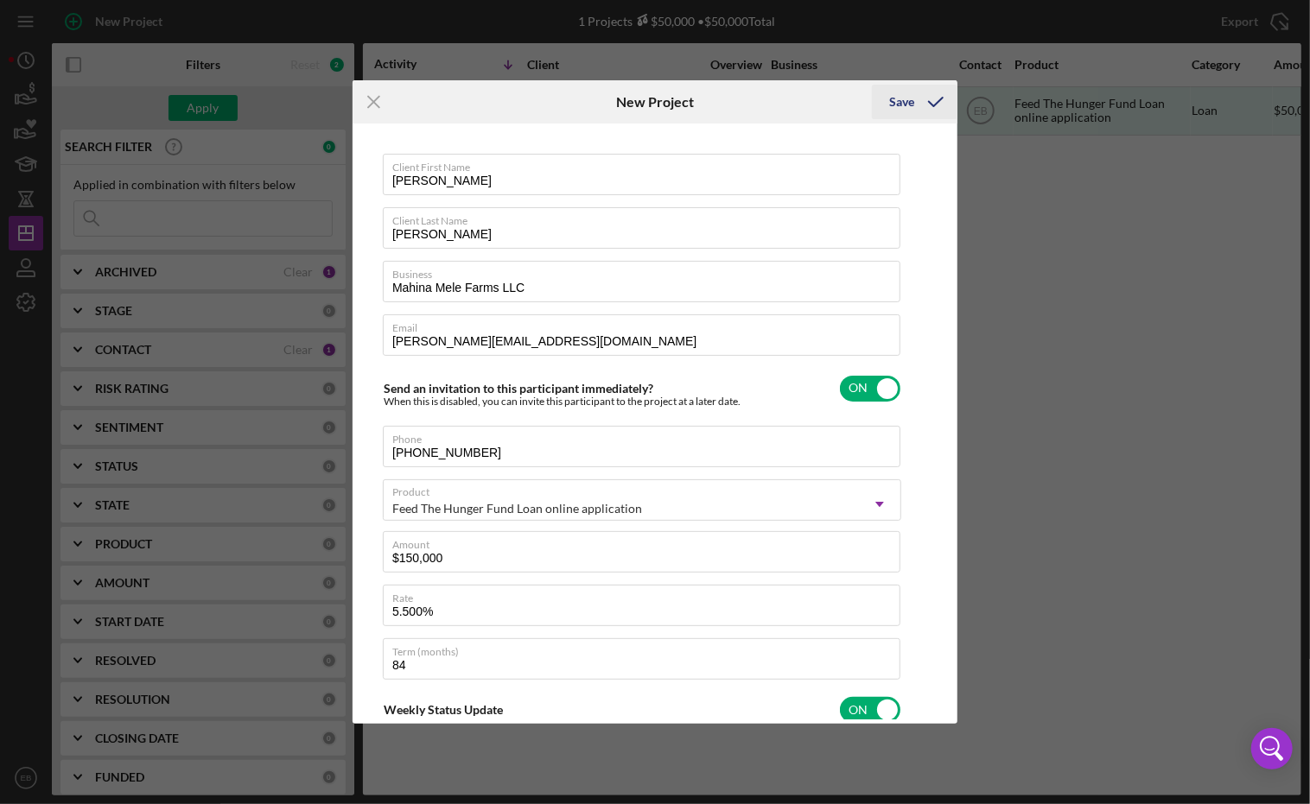
type textarea "Here's a snapshot of information that has been fully approved, as well as the i…"
type textarea "Hey there, we noticed you haven't made any progress on your application in the …"
click at [924, 105] on icon "submit" at bounding box center [935, 101] width 43 height 43
type textarea "Here's a snapshot of information that has been fully approved, as well as the i…"
type textarea "Hey there, we noticed you haven't made any progress on your application in the …"
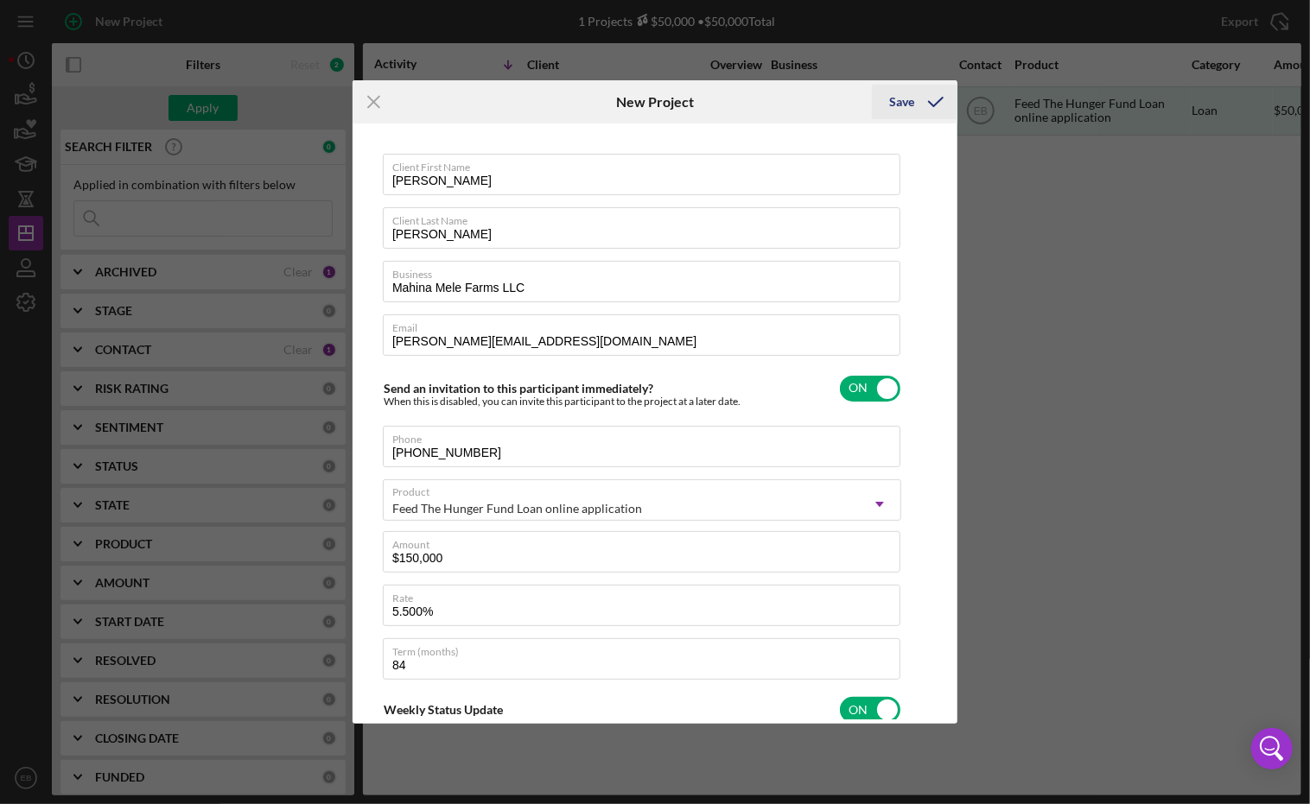
type textarea "Here's a snapshot of information that has been fully approved, as well as the i…"
type textarea "Hey there, we noticed you haven't made any progress on your application in the …"
checkbox input "false"
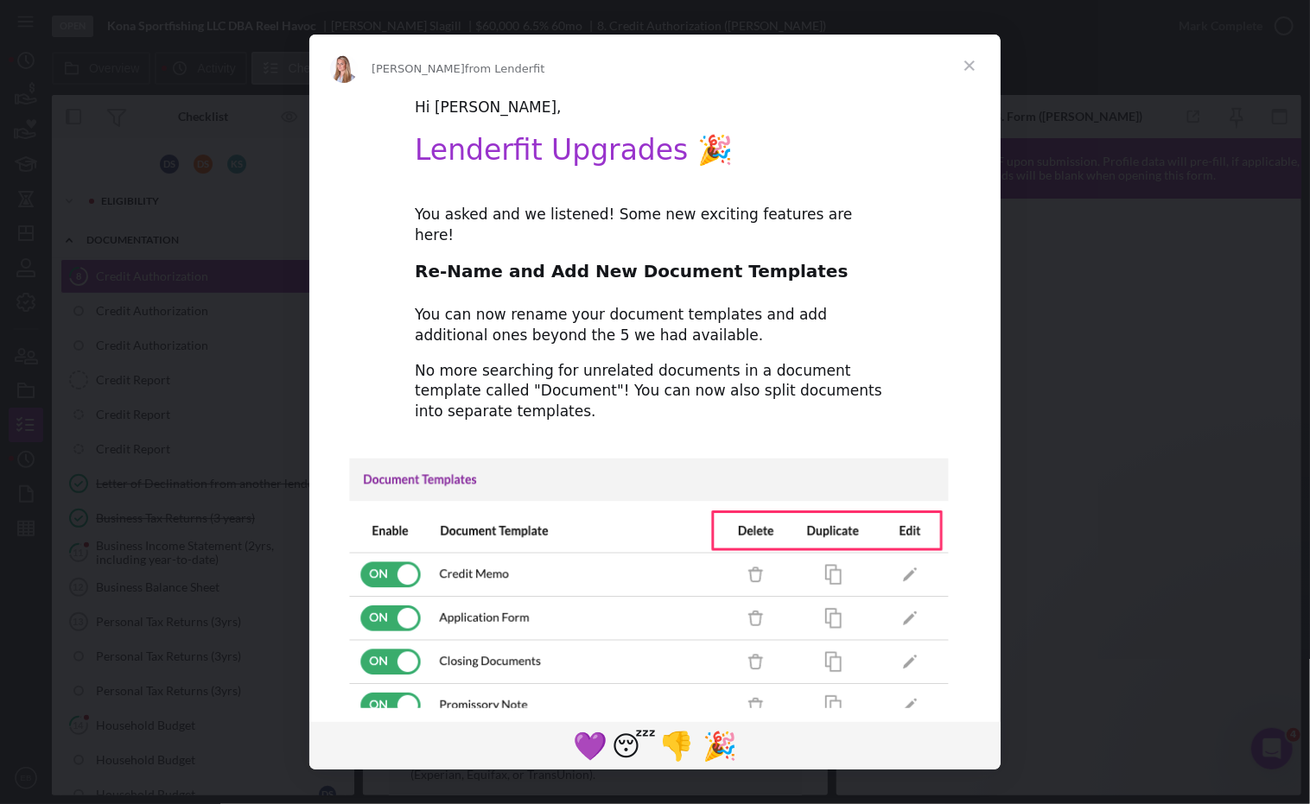
click at [969, 68] on span "Close" at bounding box center [969, 66] width 62 height 62
